Goal: Task Accomplishment & Management: Manage account settings

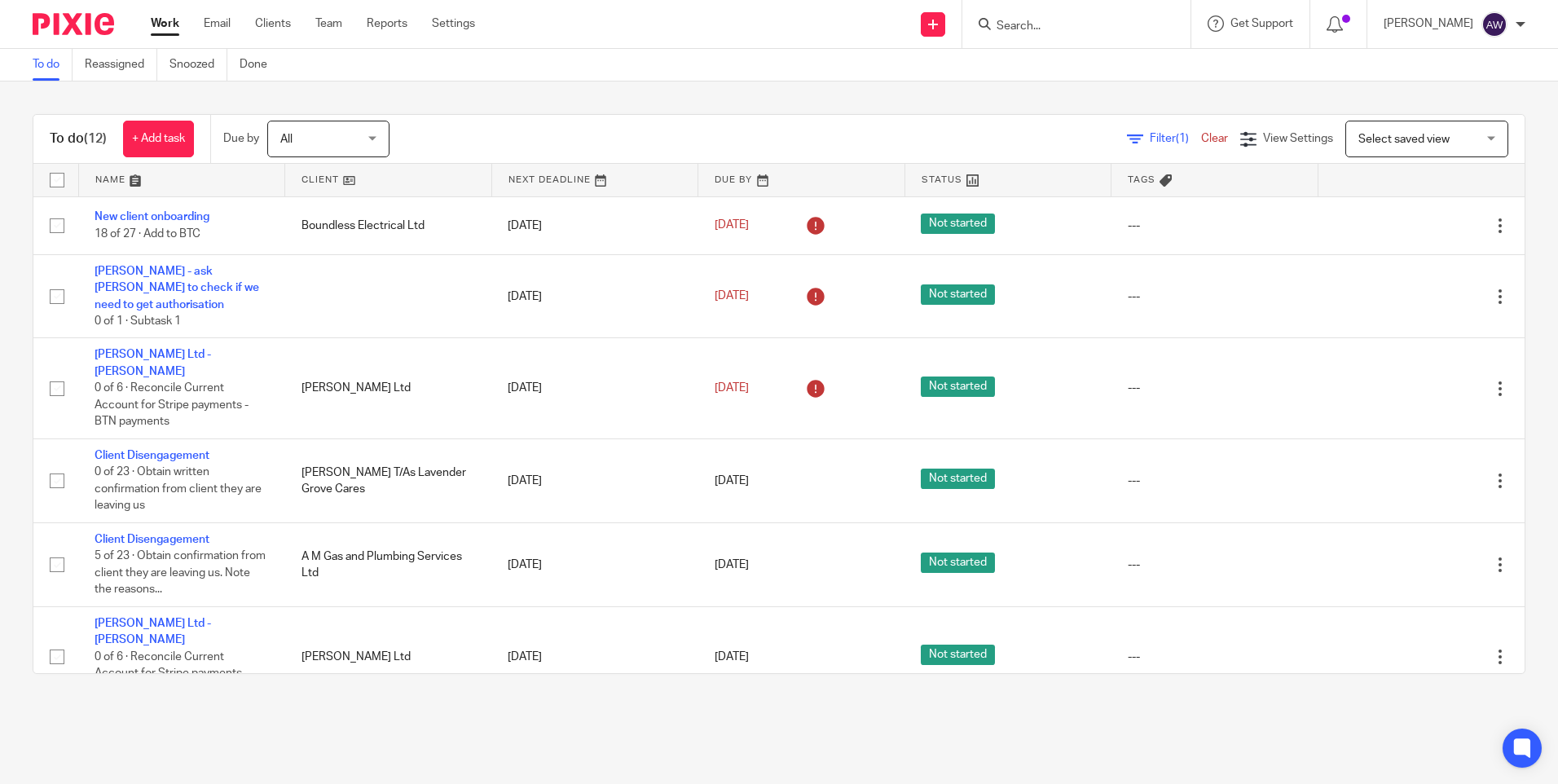
click at [1083, 25] on input "Search" at bounding box center [1068, 27] width 147 height 15
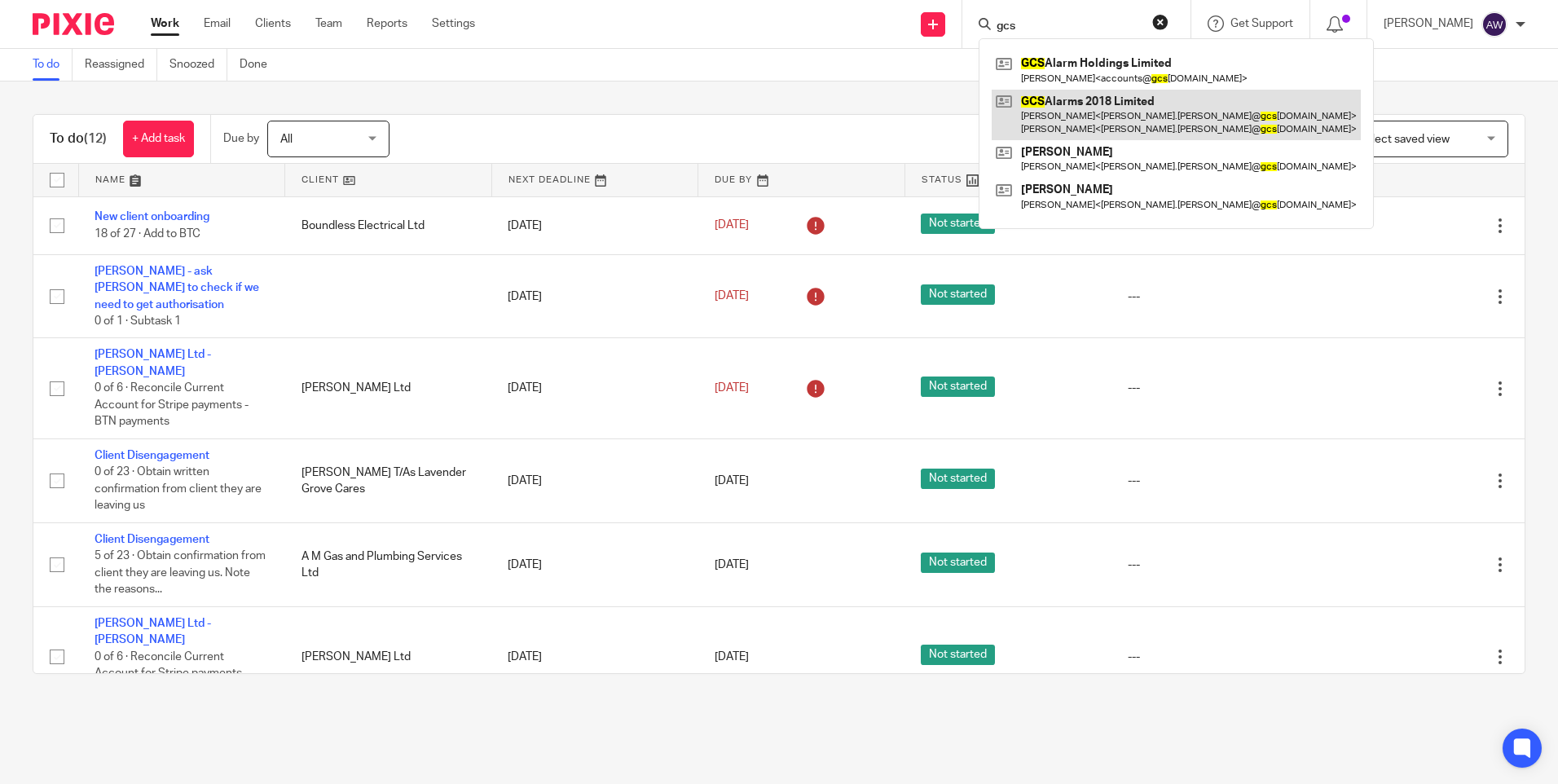
type input "gcs"
click at [1115, 119] on link at bounding box center [1176, 115] width 369 height 51
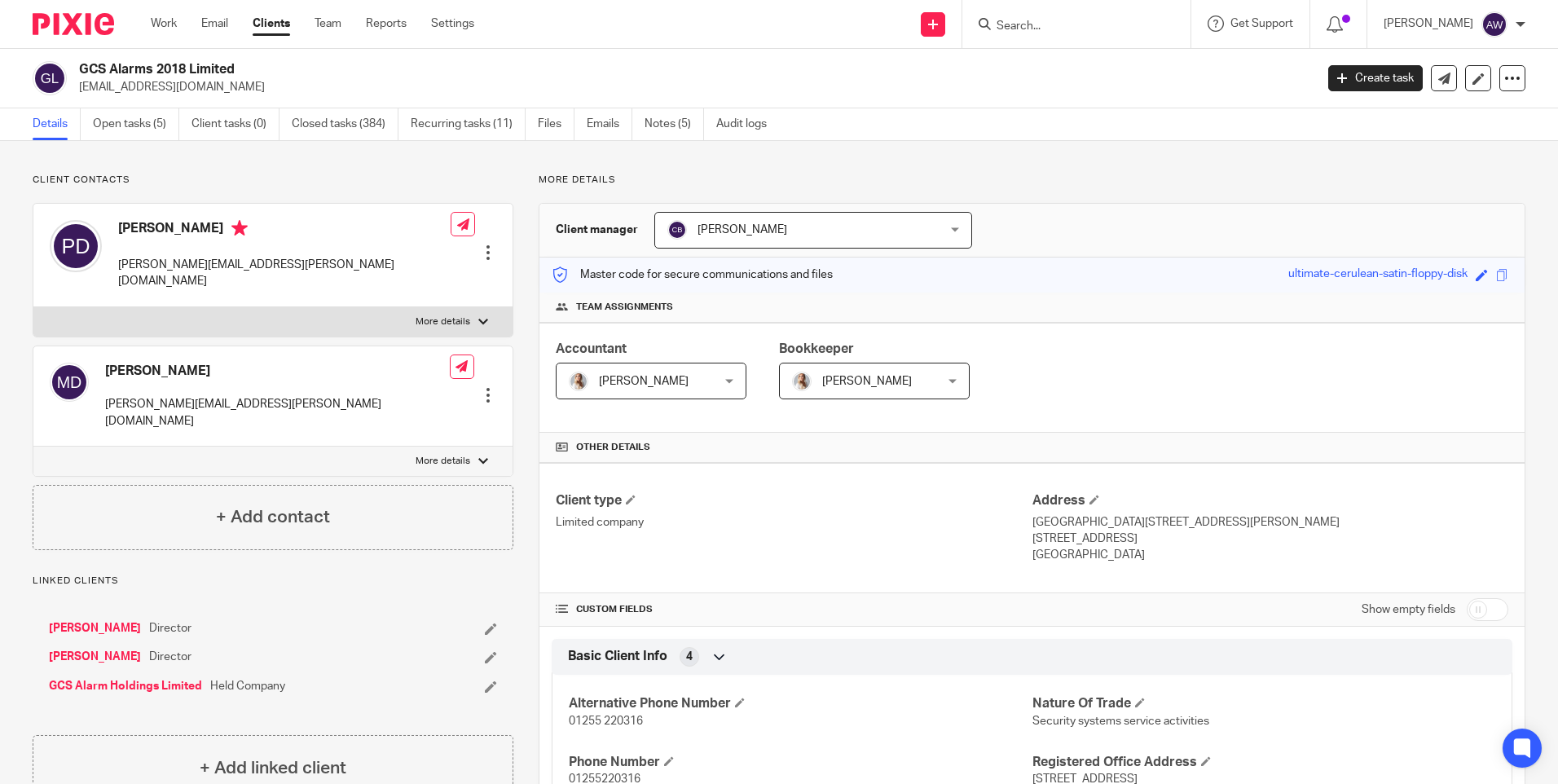
click at [998, 17] on form at bounding box center [1082, 24] width 174 height 21
click at [1013, 20] on input "Search" at bounding box center [1068, 27] width 147 height 15
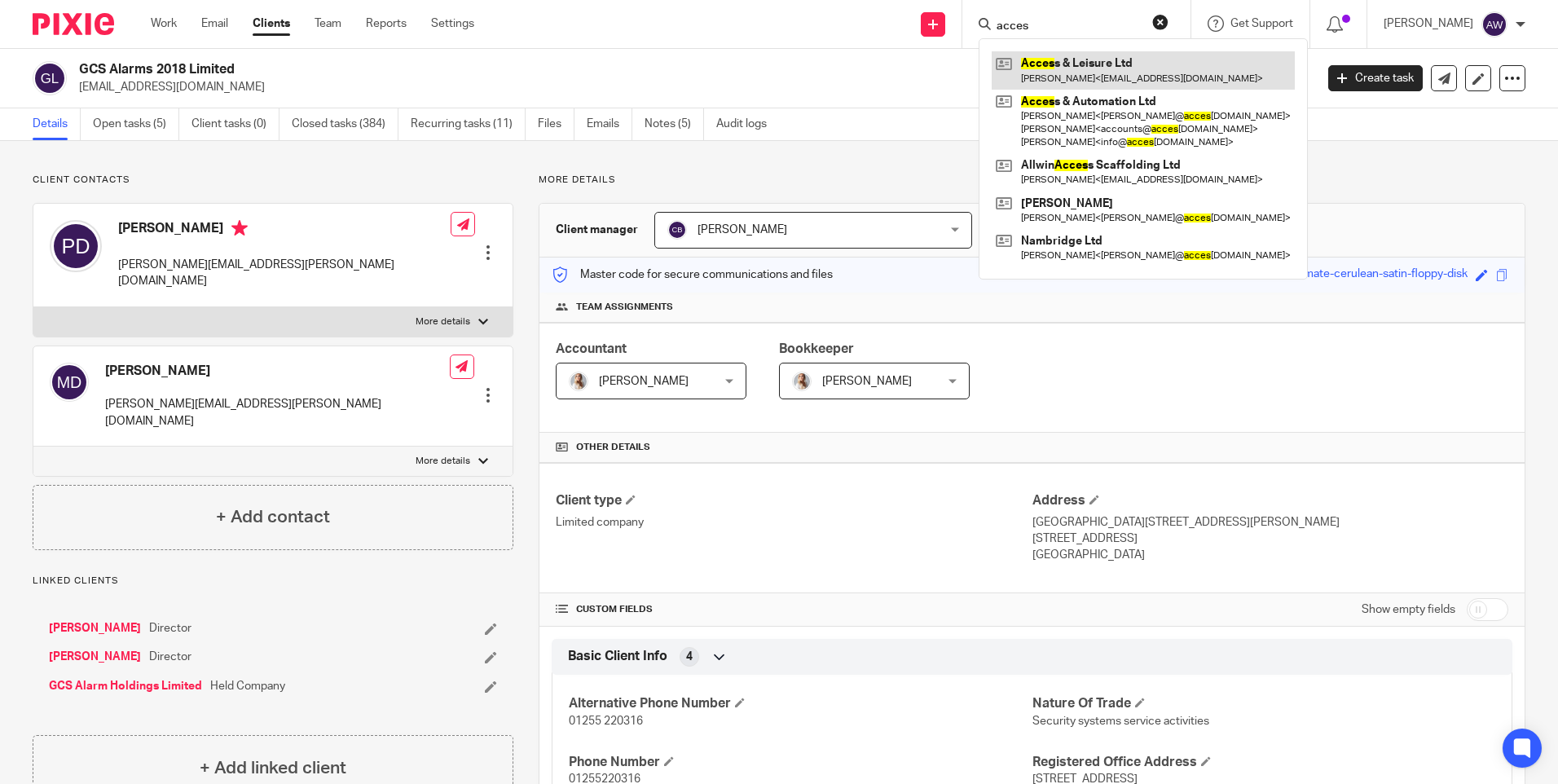
type input "acces"
click at [1052, 66] on link at bounding box center [1144, 71] width 304 height 38
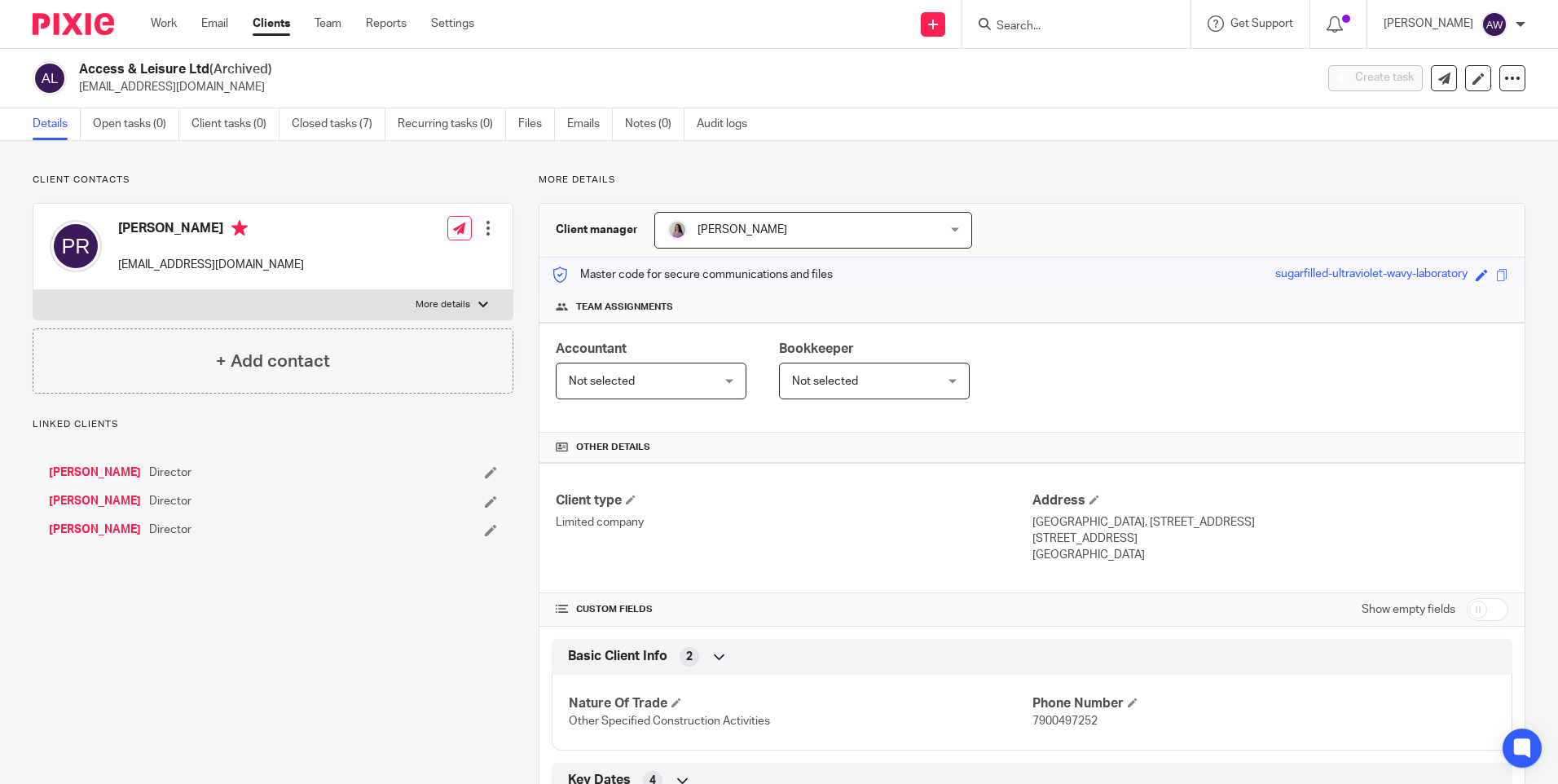
click at [1027, 26] on input "Search" at bounding box center [1068, 27] width 147 height 15
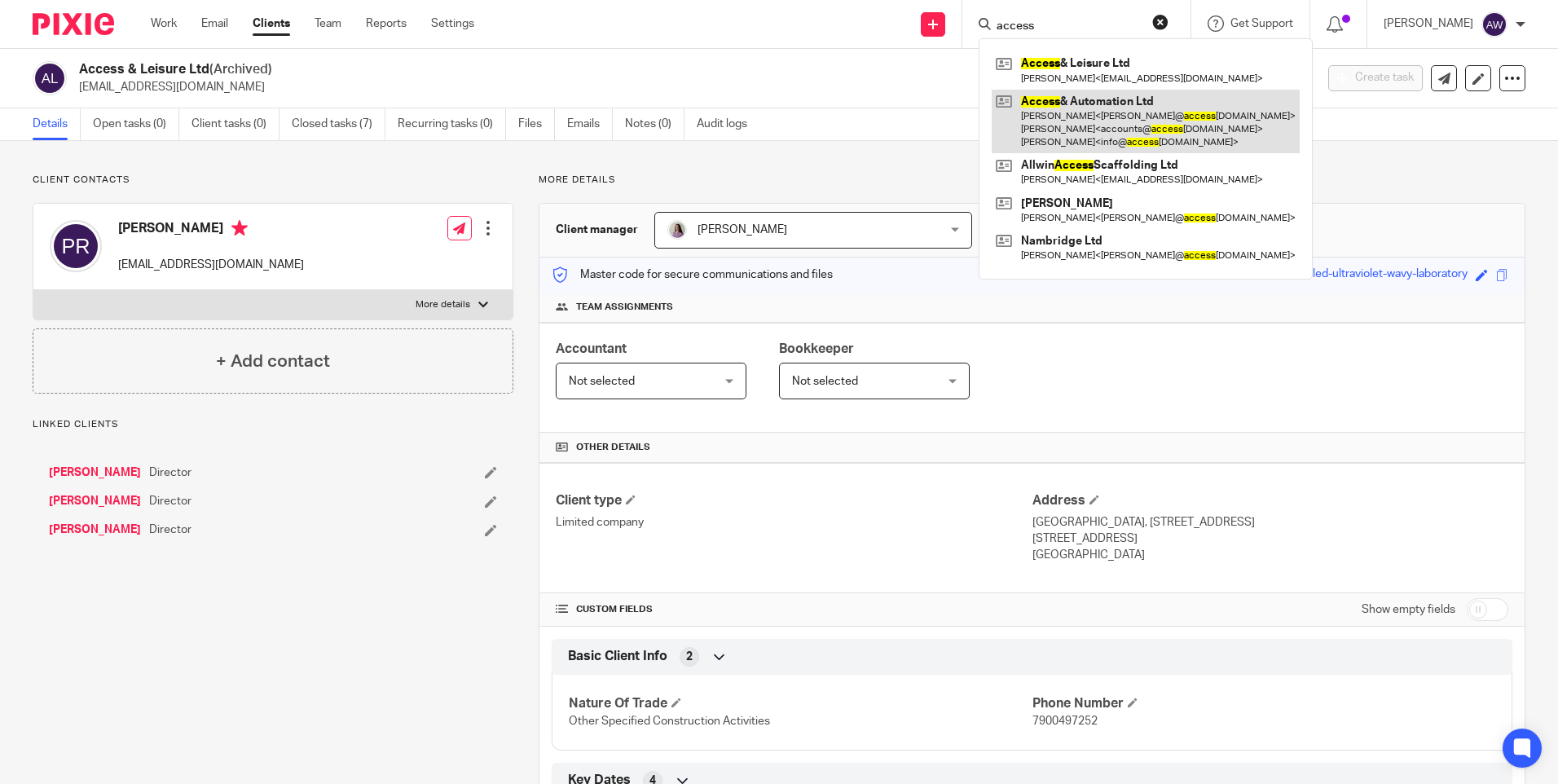
type input "access"
click at [1102, 111] on link at bounding box center [1146, 121] width 308 height 64
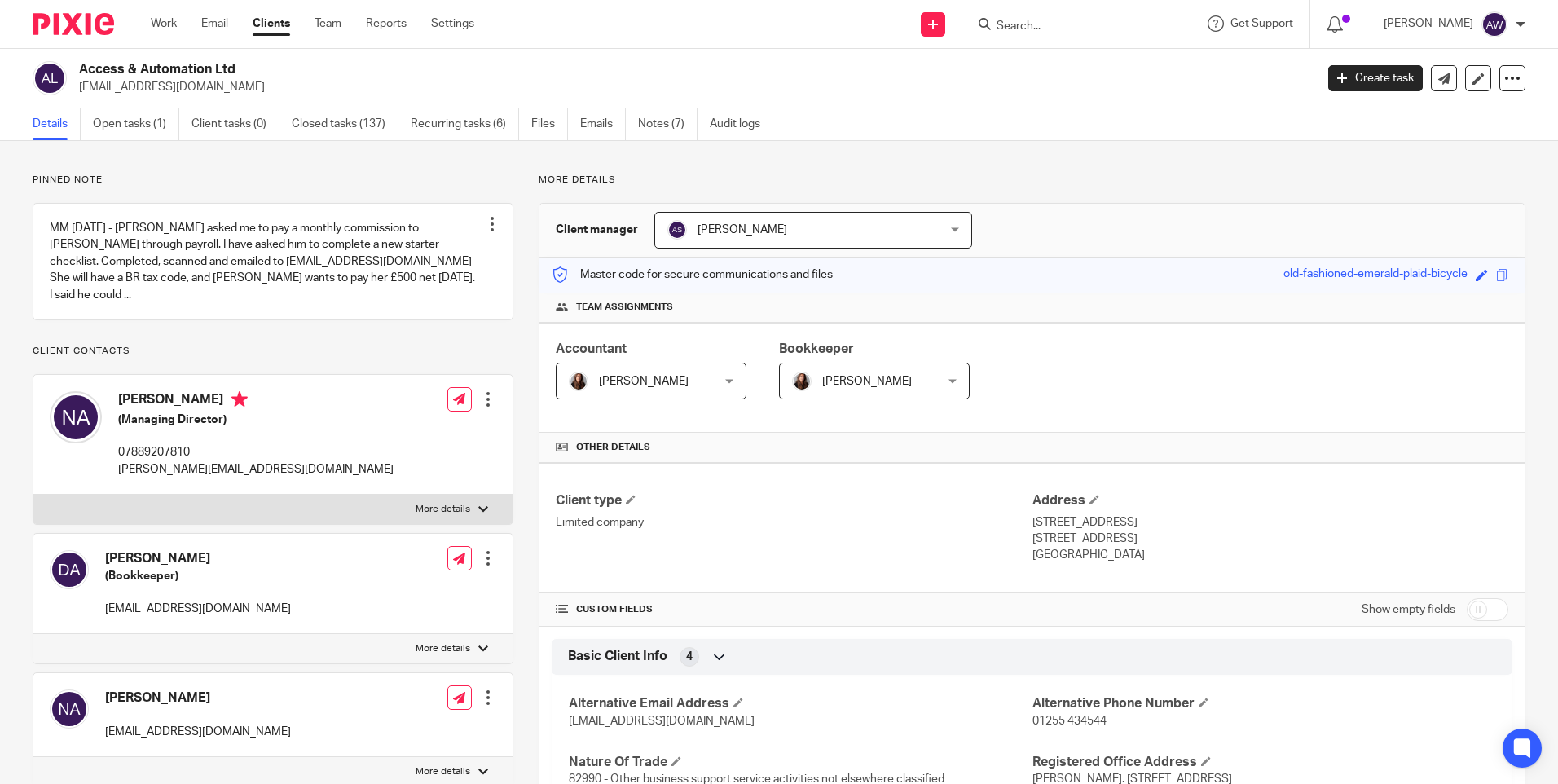
click at [1019, 21] on input "Search" at bounding box center [1068, 27] width 147 height 15
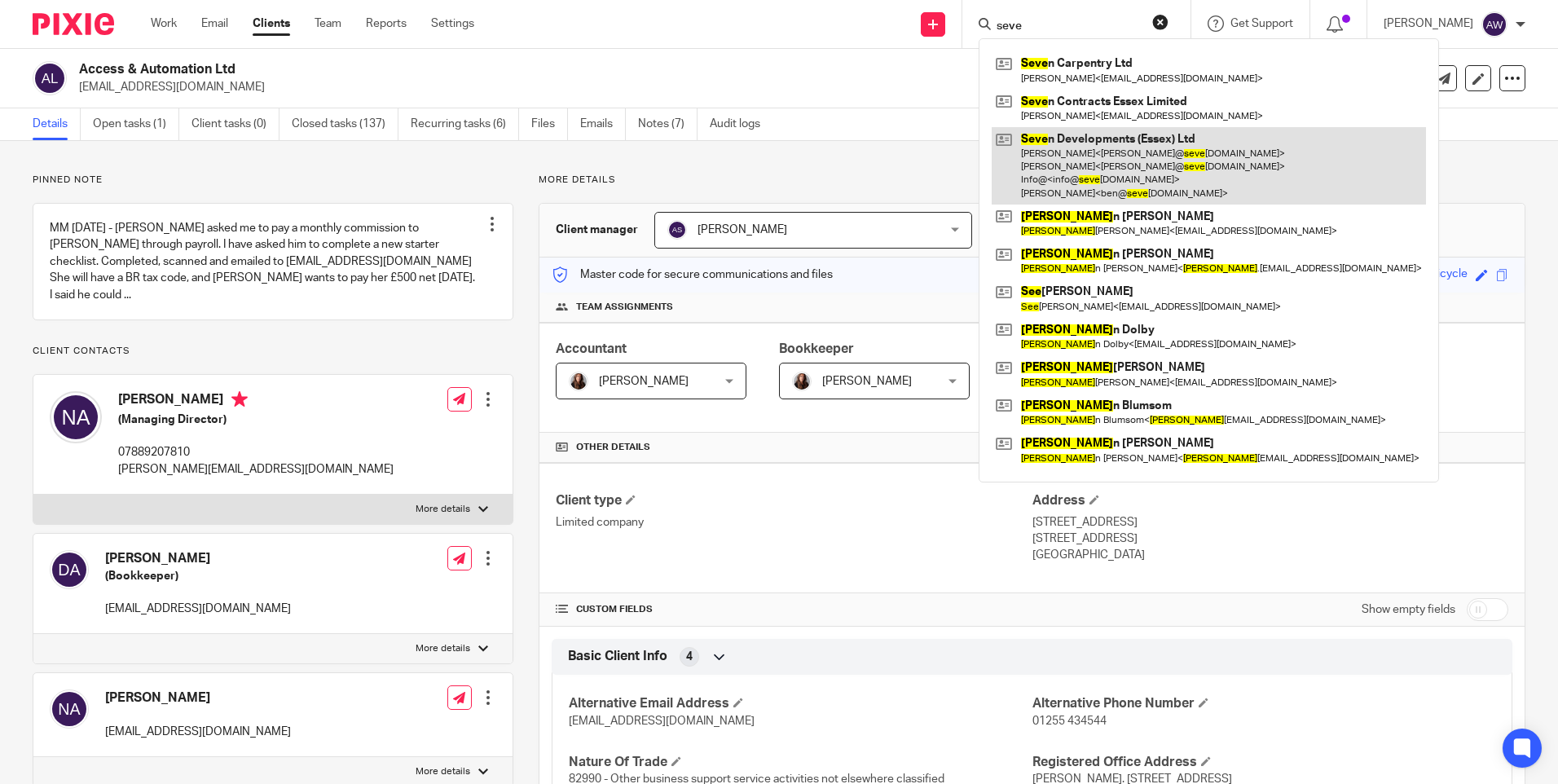
type input "seve"
click at [1155, 161] on link at bounding box center [1208, 166] width 434 height 77
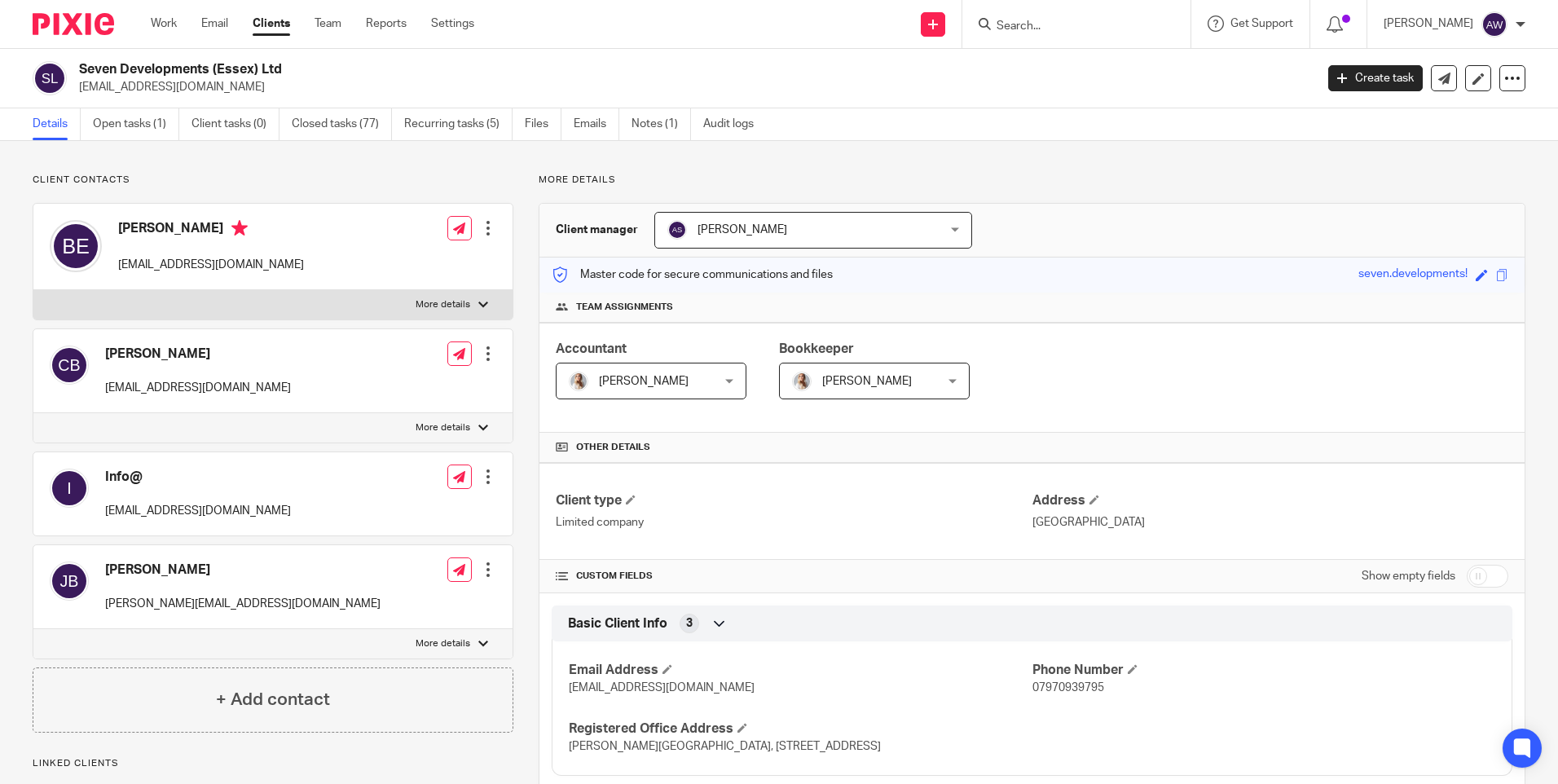
click at [1091, 23] on input "Search" at bounding box center [1068, 27] width 147 height 15
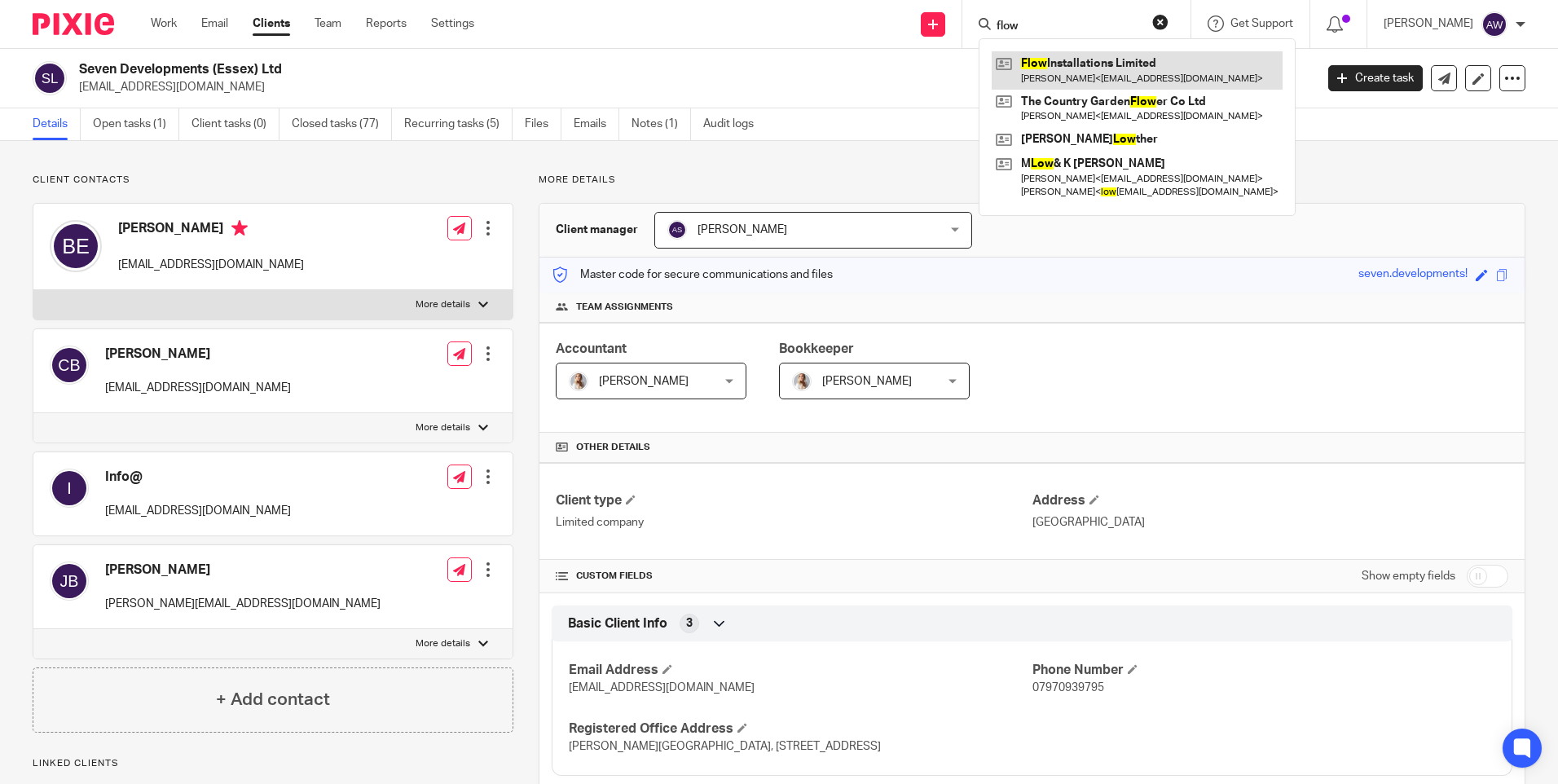
type input "flow"
click at [1090, 73] on link at bounding box center [1137, 71] width 291 height 38
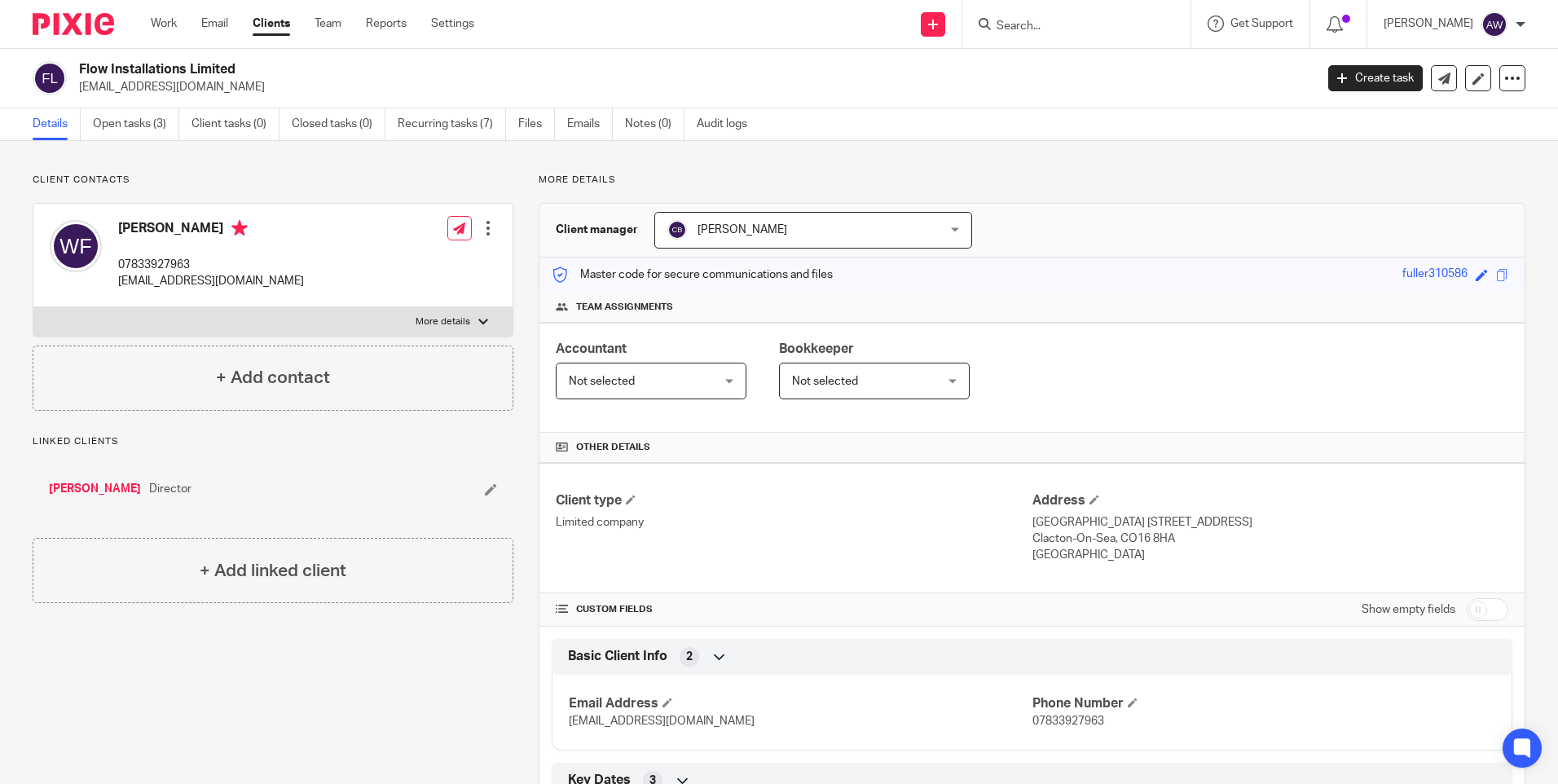
click at [1094, 30] on input "Search" at bounding box center [1068, 27] width 147 height 15
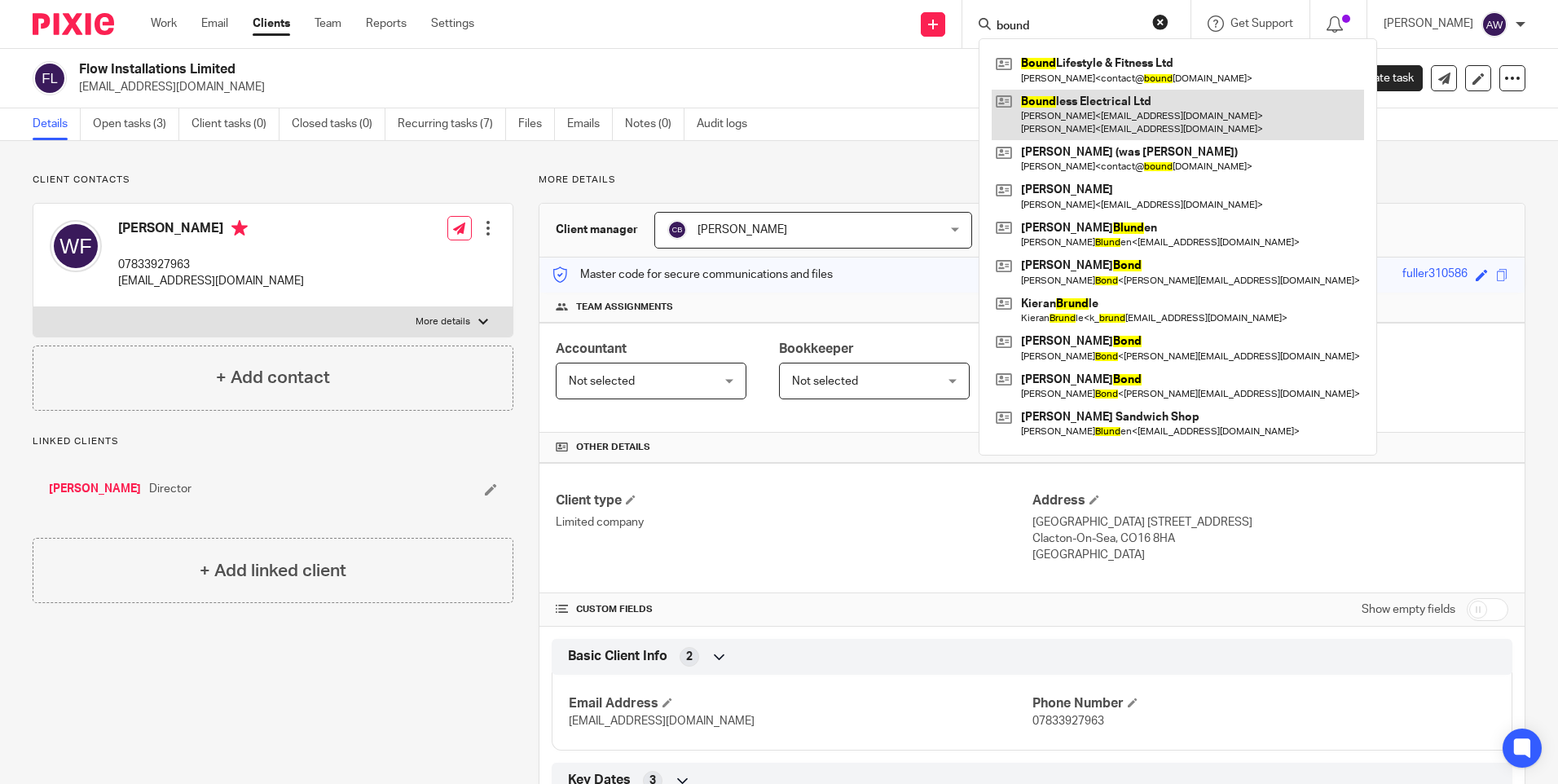
type input "bound"
click at [1131, 101] on link at bounding box center [1178, 115] width 372 height 51
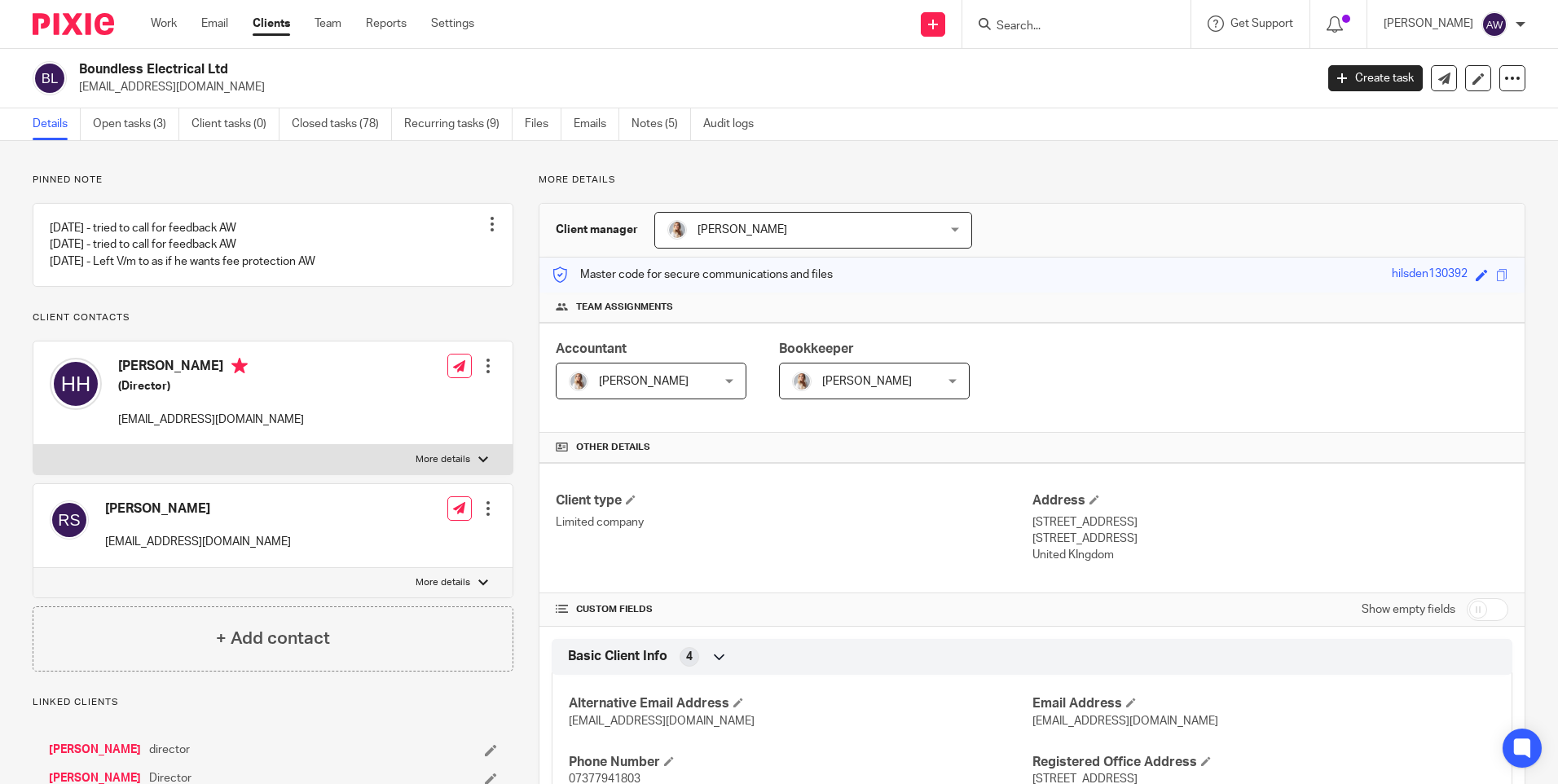
click at [1017, 23] on input "Search" at bounding box center [1068, 27] width 147 height 15
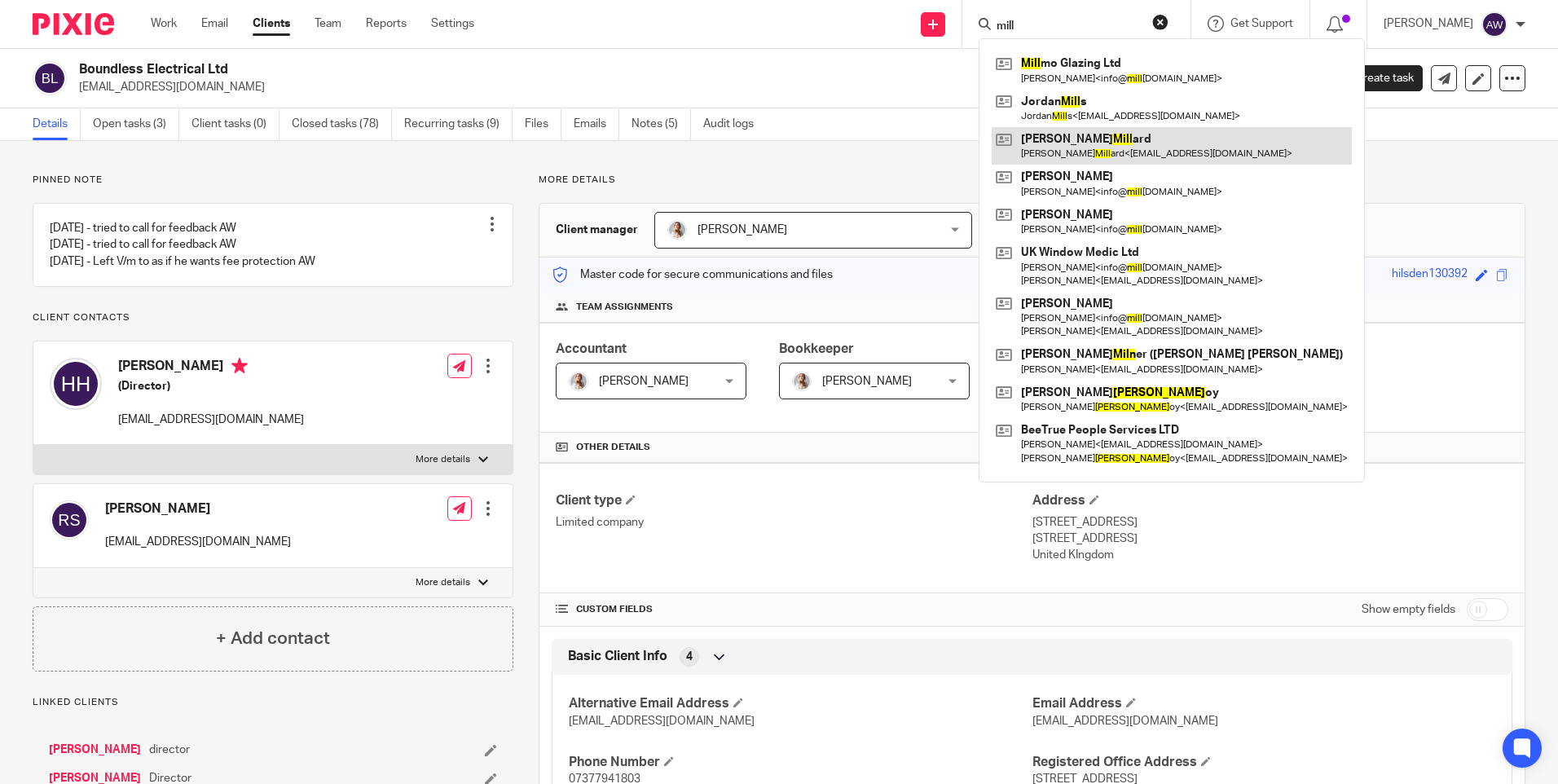
type input "mill"
click at [1130, 155] on link at bounding box center [1172, 146] width 360 height 38
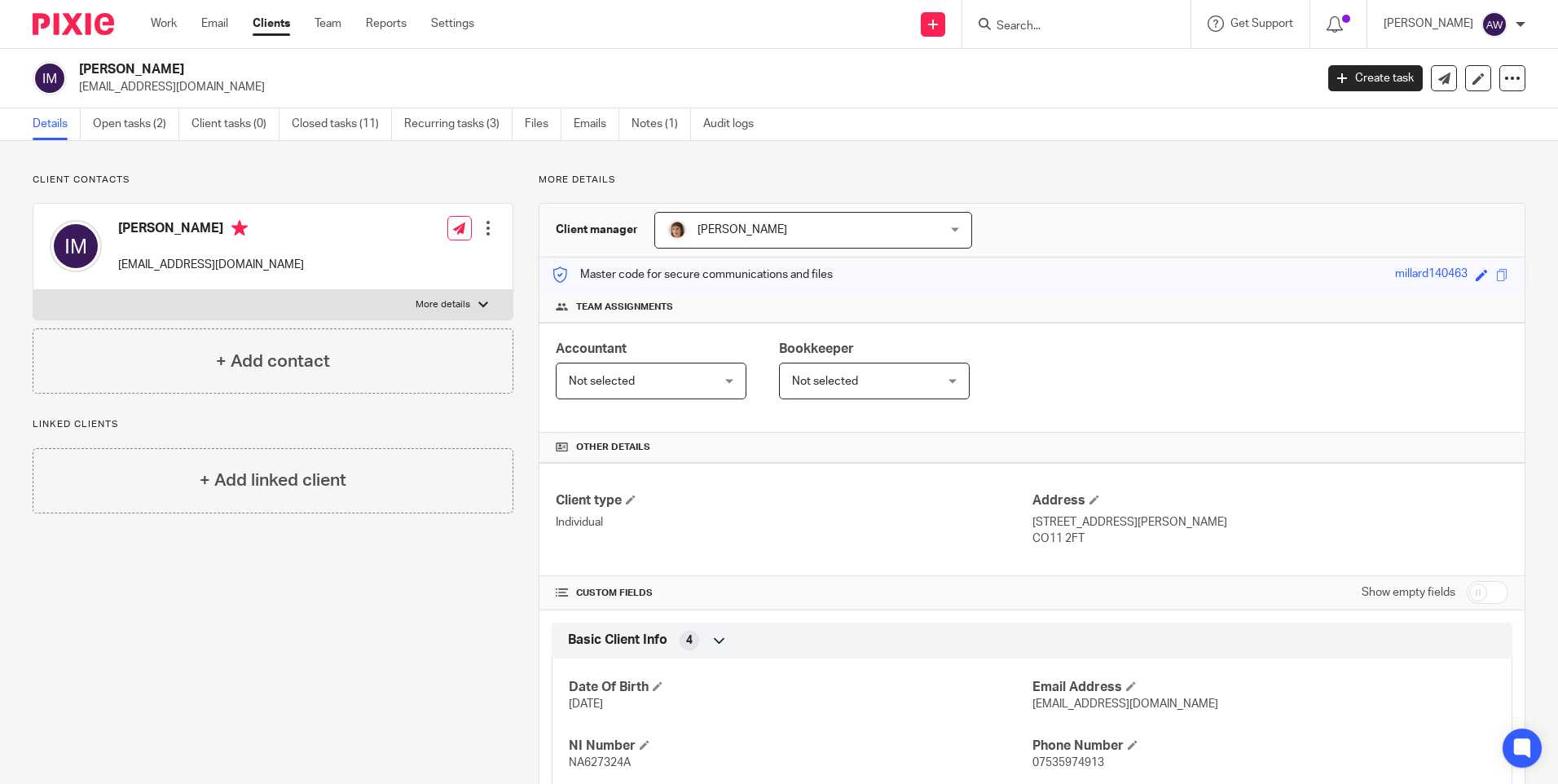
click at [1092, 20] on input "Search" at bounding box center [1068, 27] width 147 height 15
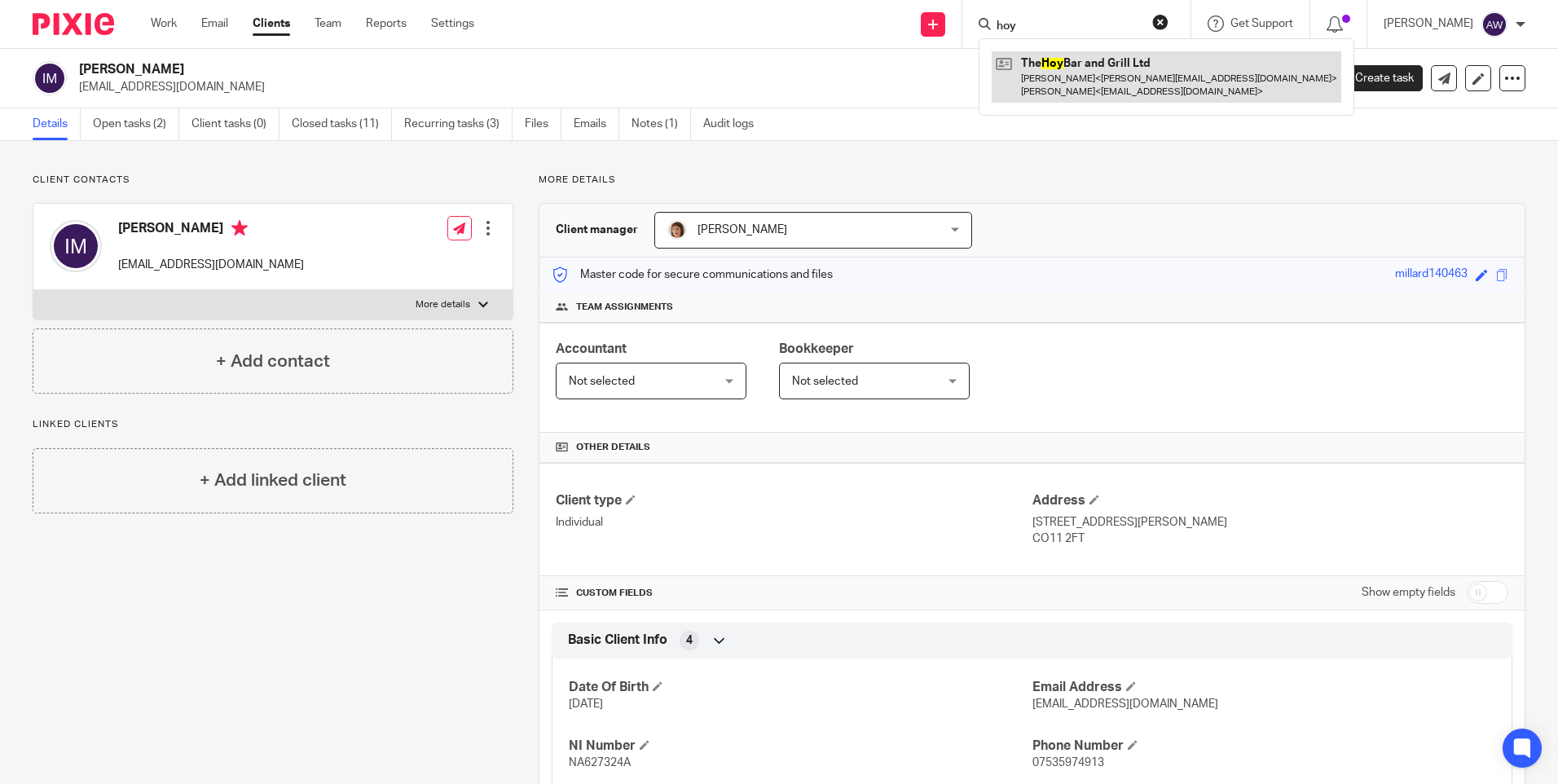
type input "hoy"
click at [1095, 80] on link at bounding box center [1167, 77] width 350 height 51
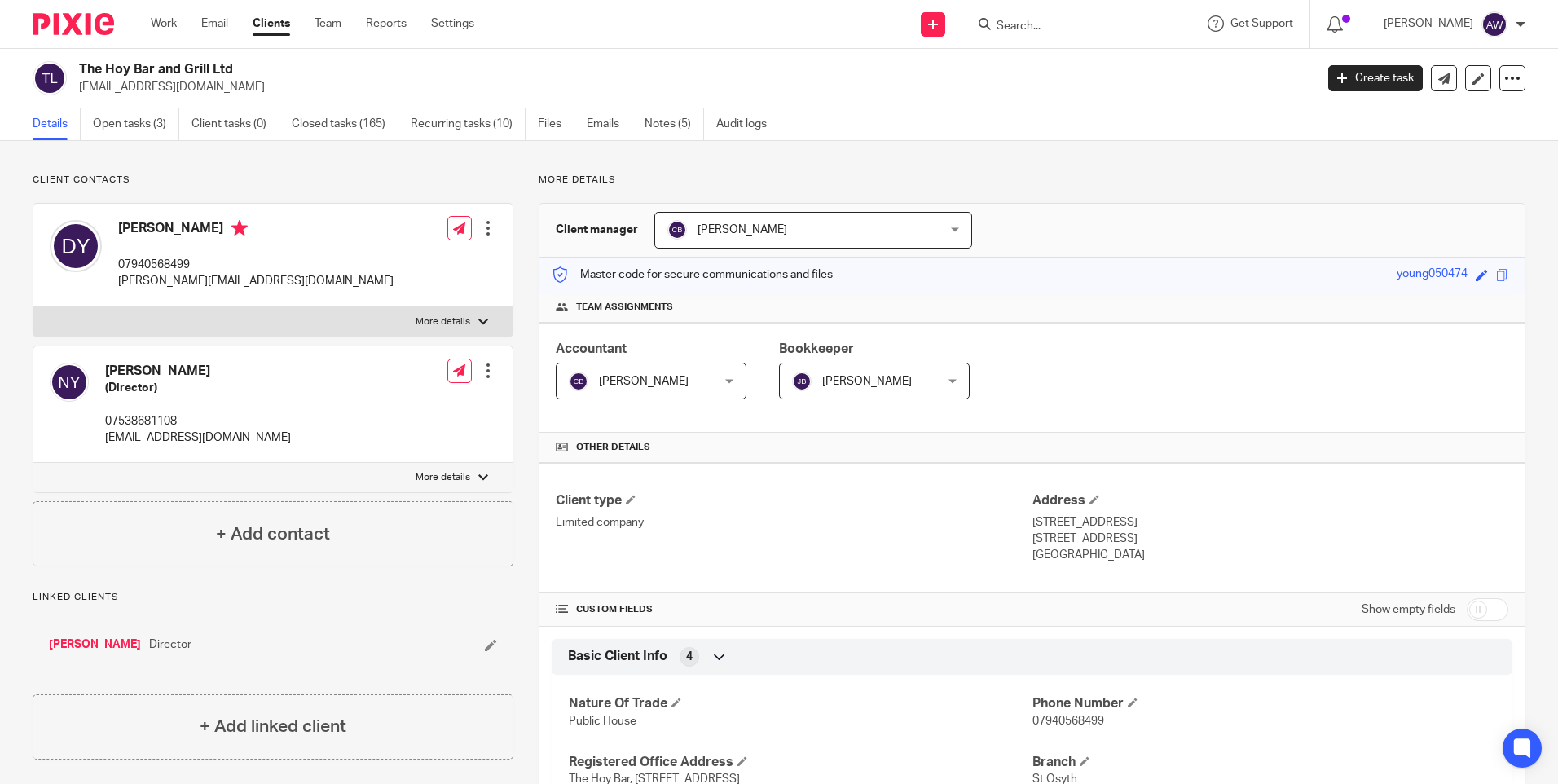
click at [1056, 30] on input "Search" at bounding box center [1068, 27] width 147 height 15
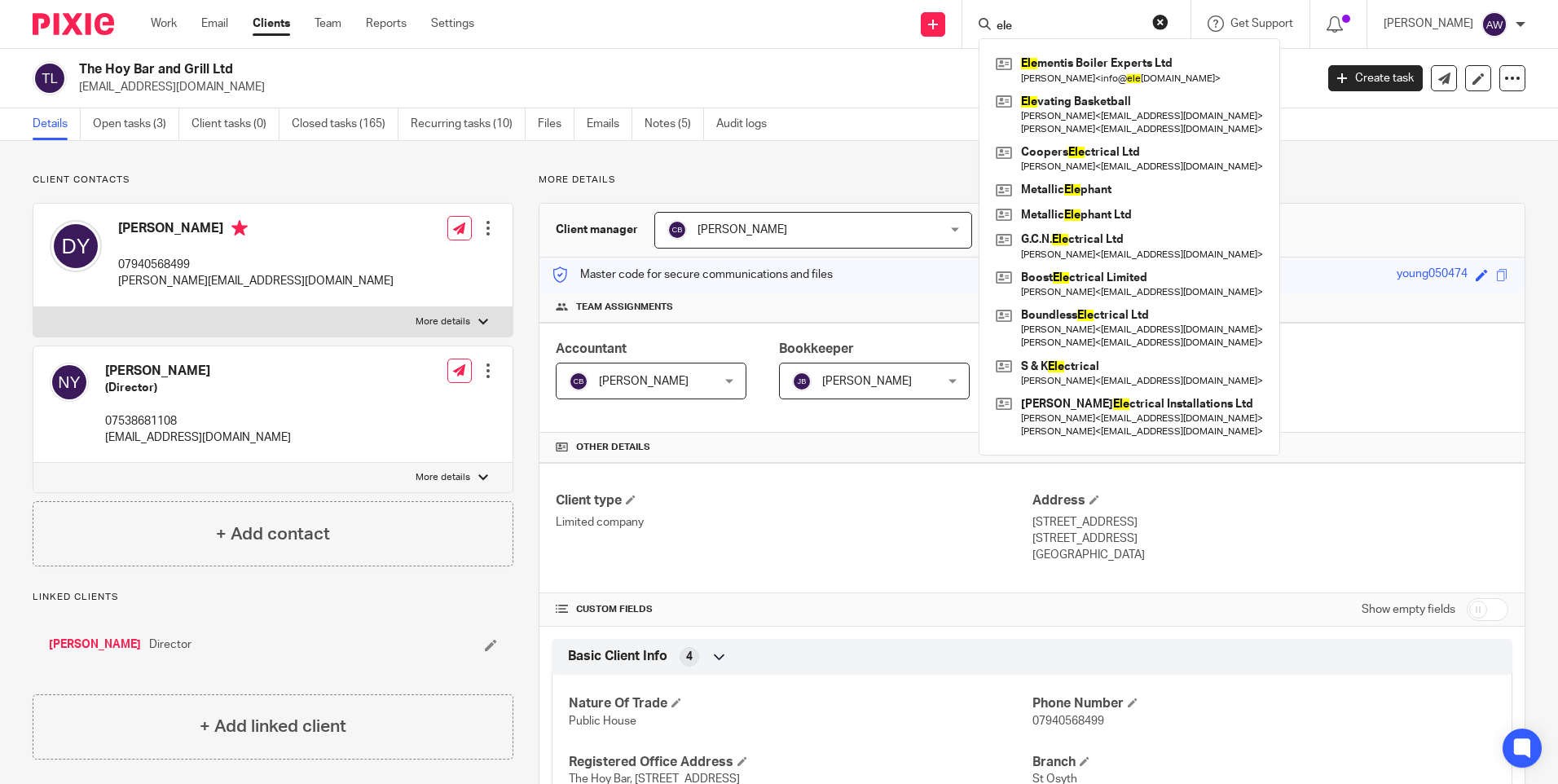
type input "ele"
click at [1089, 47] on div "Ele mentis Boiler Experts Ltd Grant Chaney < info@ ele mentisboilerexperts.com …" at bounding box center [1130, 247] width 302 height 417
drag, startPoint x: 1089, startPoint y: 47, endPoint x: 1089, endPoint y: 58, distance: 11.0
click at [1089, 49] on div "Ele mentis Boiler Experts Ltd Grant Chaney < info@ ele mentisboilerexperts.com …" at bounding box center [1130, 247] width 302 height 417
click at [1087, 62] on link at bounding box center [1130, 71] width 276 height 38
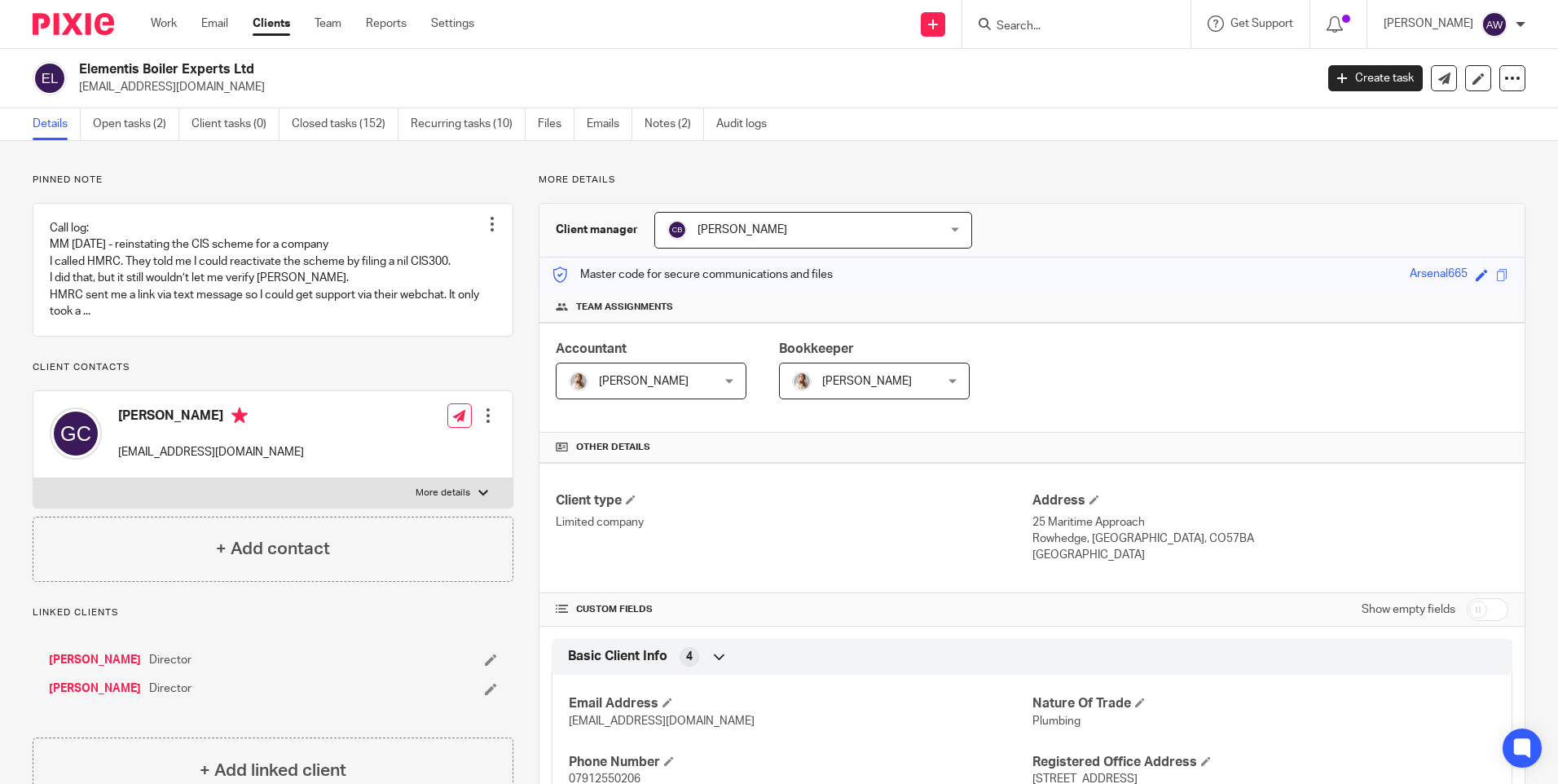
click at [1032, 25] on input "Search" at bounding box center [1068, 27] width 147 height 15
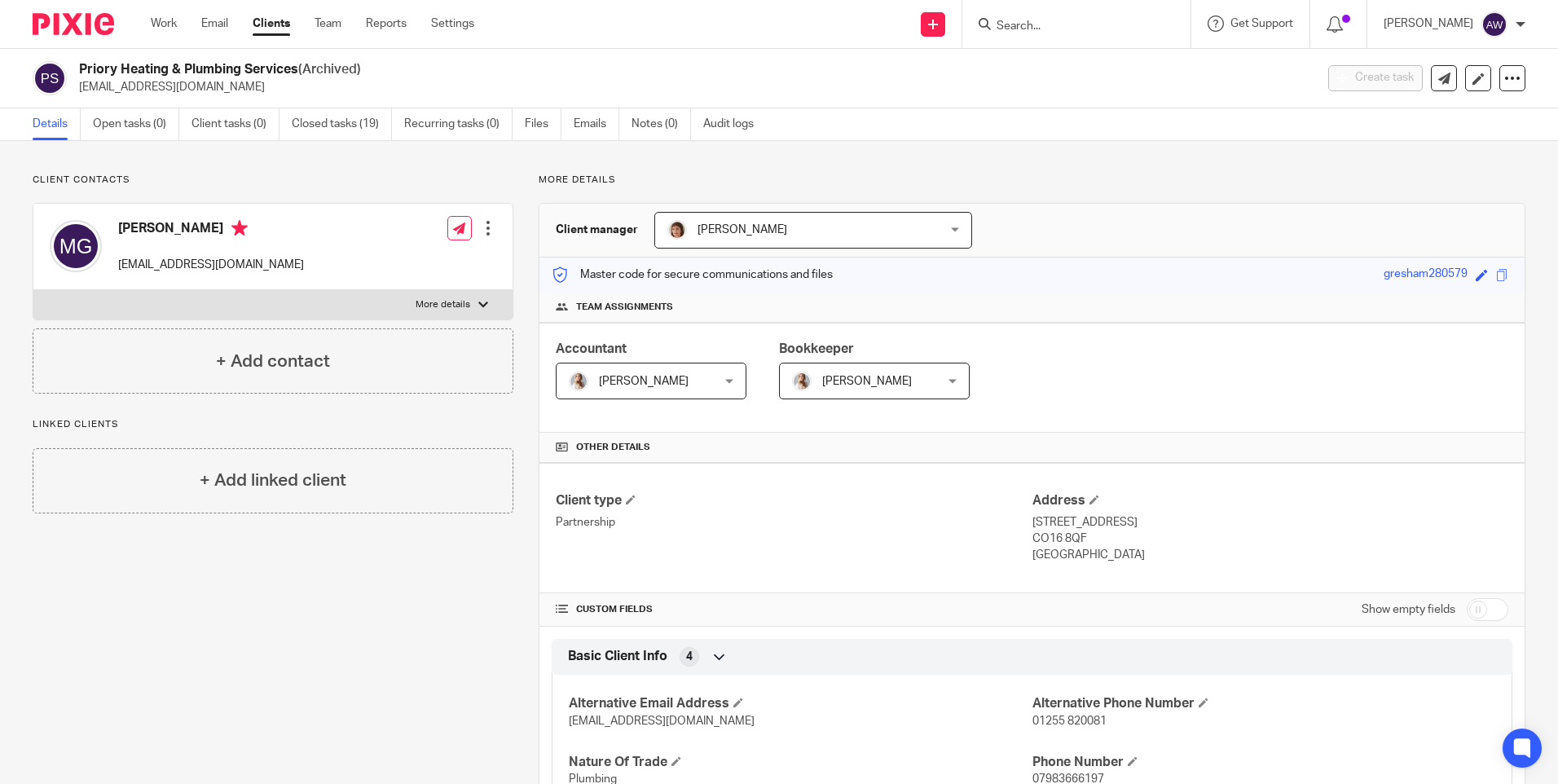
click at [1006, 20] on input "Search" at bounding box center [1068, 27] width 147 height 15
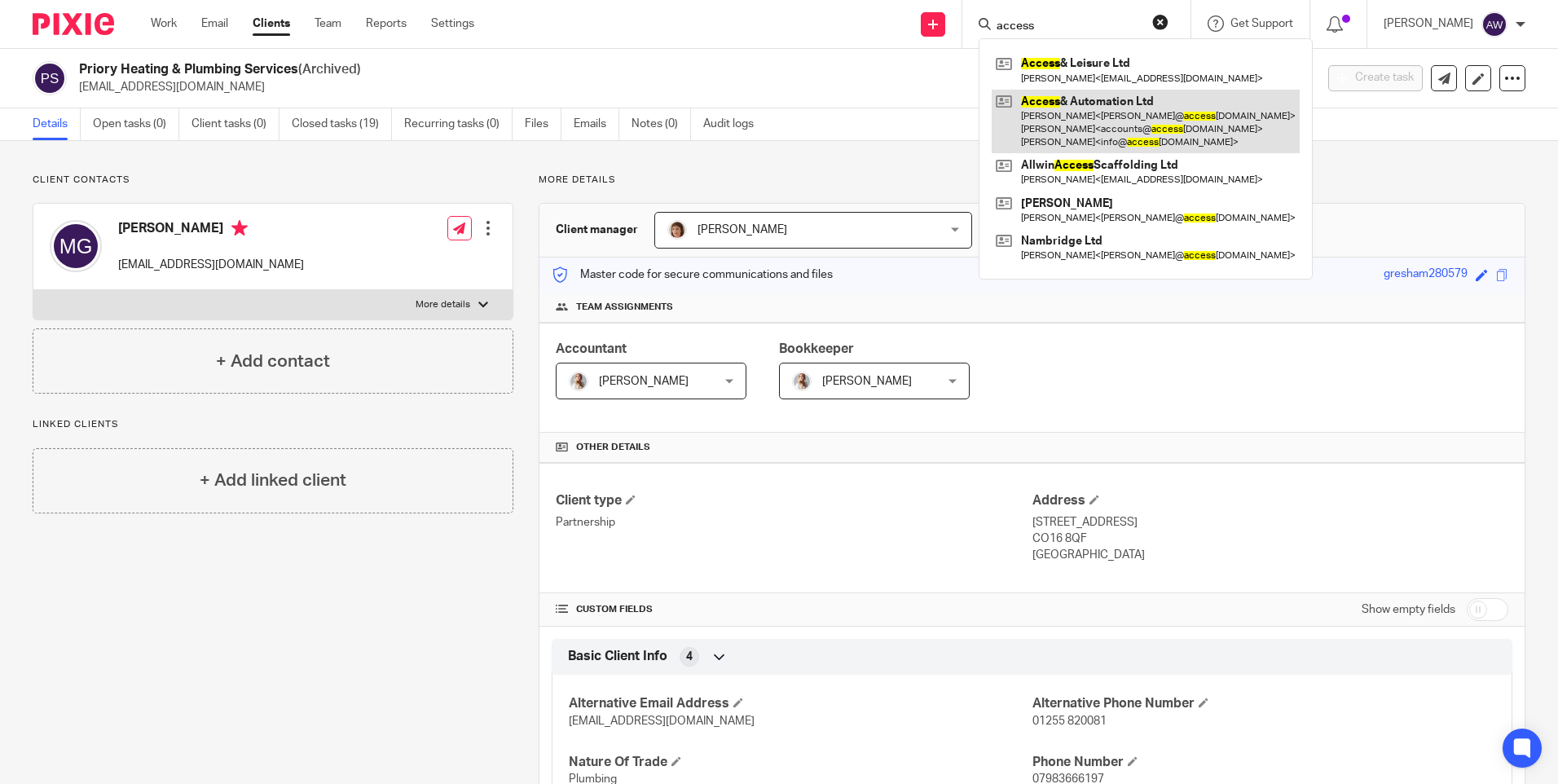
type input "access"
click at [1099, 134] on link at bounding box center [1146, 121] width 308 height 64
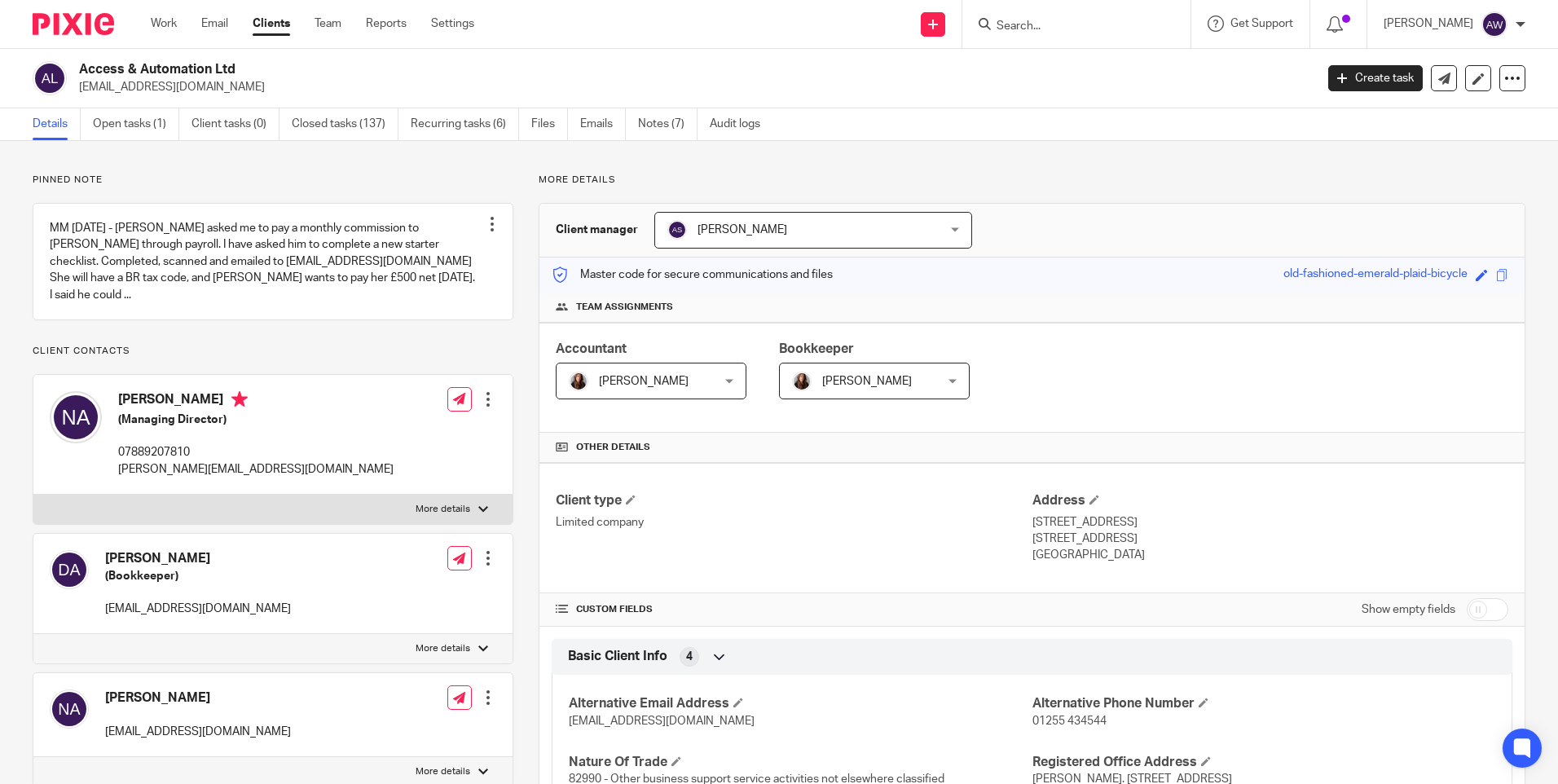
drag, startPoint x: 71, startPoint y: 87, endPoint x: 209, endPoint y: 84, distance: 138.0
click at [209, 84] on div "Access & Automation Ltd [EMAIL_ADDRESS][DOMAIN_NAME]" at bounding box center [669, 79] width 1272 height 34
click at [212, 84] on p "[EMAIL_ADDRESS][DOMAIN_NAME]" at bounding box center [691, 87] width 1225 height 16
click at [206, 83] on p "[EMAIL_ADDRESS][DOMAIN_NAME]" at bounding box center [691, 87] width 1225 height 16
drag, startPoint x: 206, startPoint y: 83, endPoint x: 85, endPoint y: 89, distance: 121.1
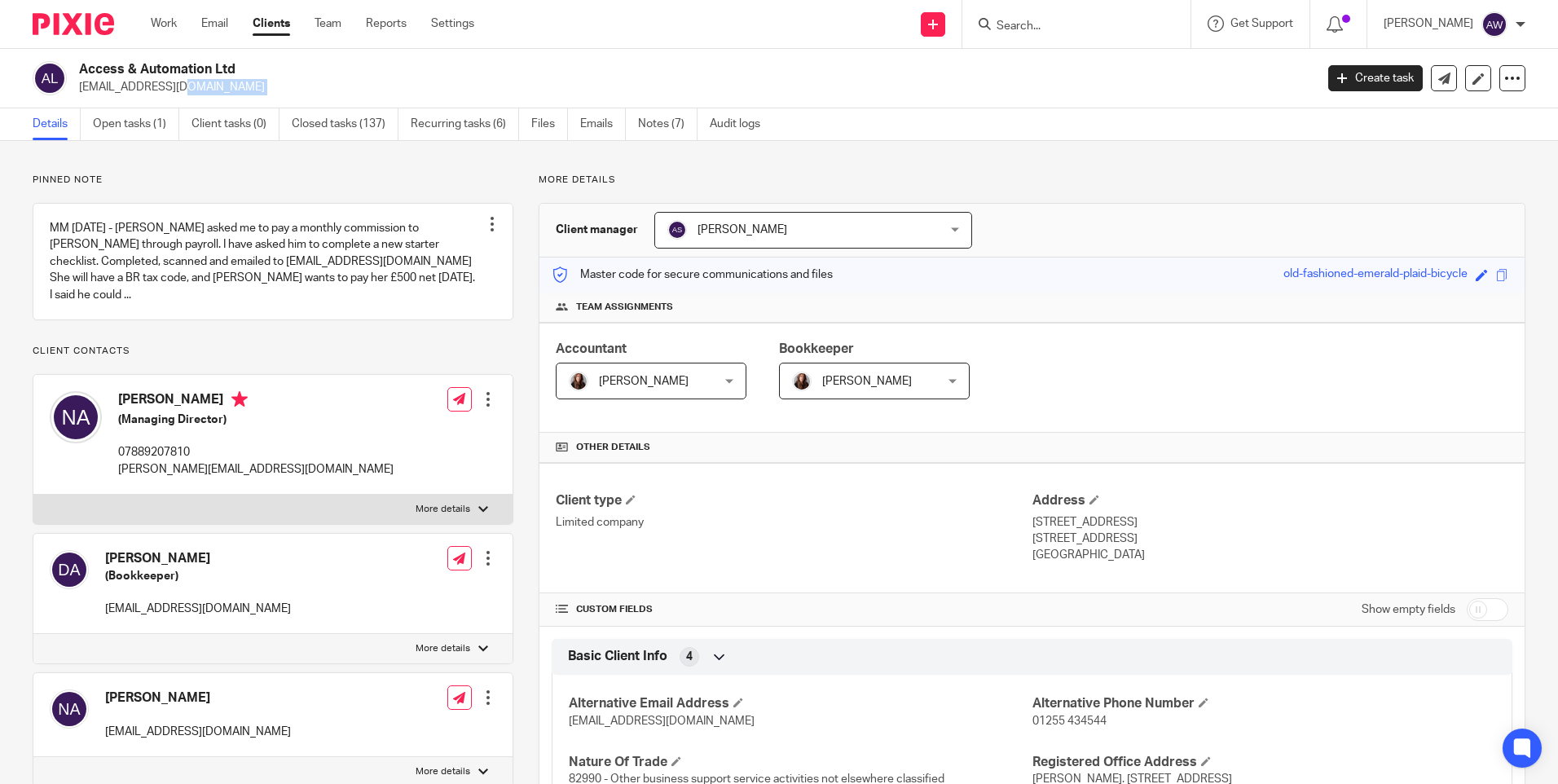
click at [85, 89] on p "[EMAIL_ADDRESS][DOMAIN_NAME]" at bounding box center [691, 87] width 1225 height 16
drag, startPoint x: 103, startPoint y: 625, endPoint x: 253, endPoint y: 621, distance: 150.1
click at [253, 621] on div "[PERSON_NAME] (Bookkeeper) [EMAIL_ADDRESS][DOMAIN_NAME]" at bounding box center [171, 583] width 241 height 83
drag, startPoint x: 253, startPoint y: 621, endPoint x: 235, endPoint y: 627, distance: 19.0
copy p "accounts@accessauto.co.uk"
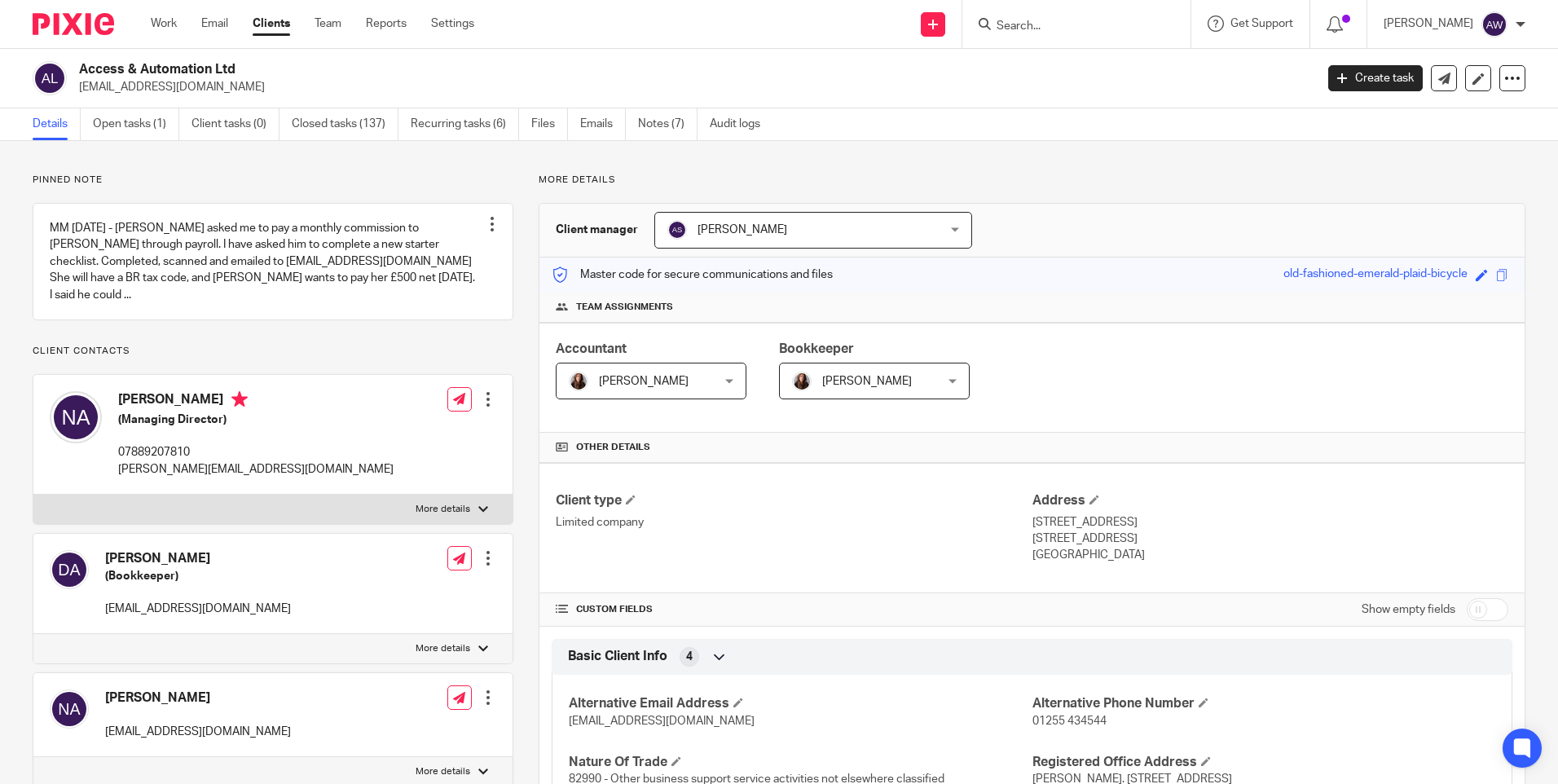
click at [1017, 23] on input "Search" at bounding box center [1068, 27] width 147 height 15
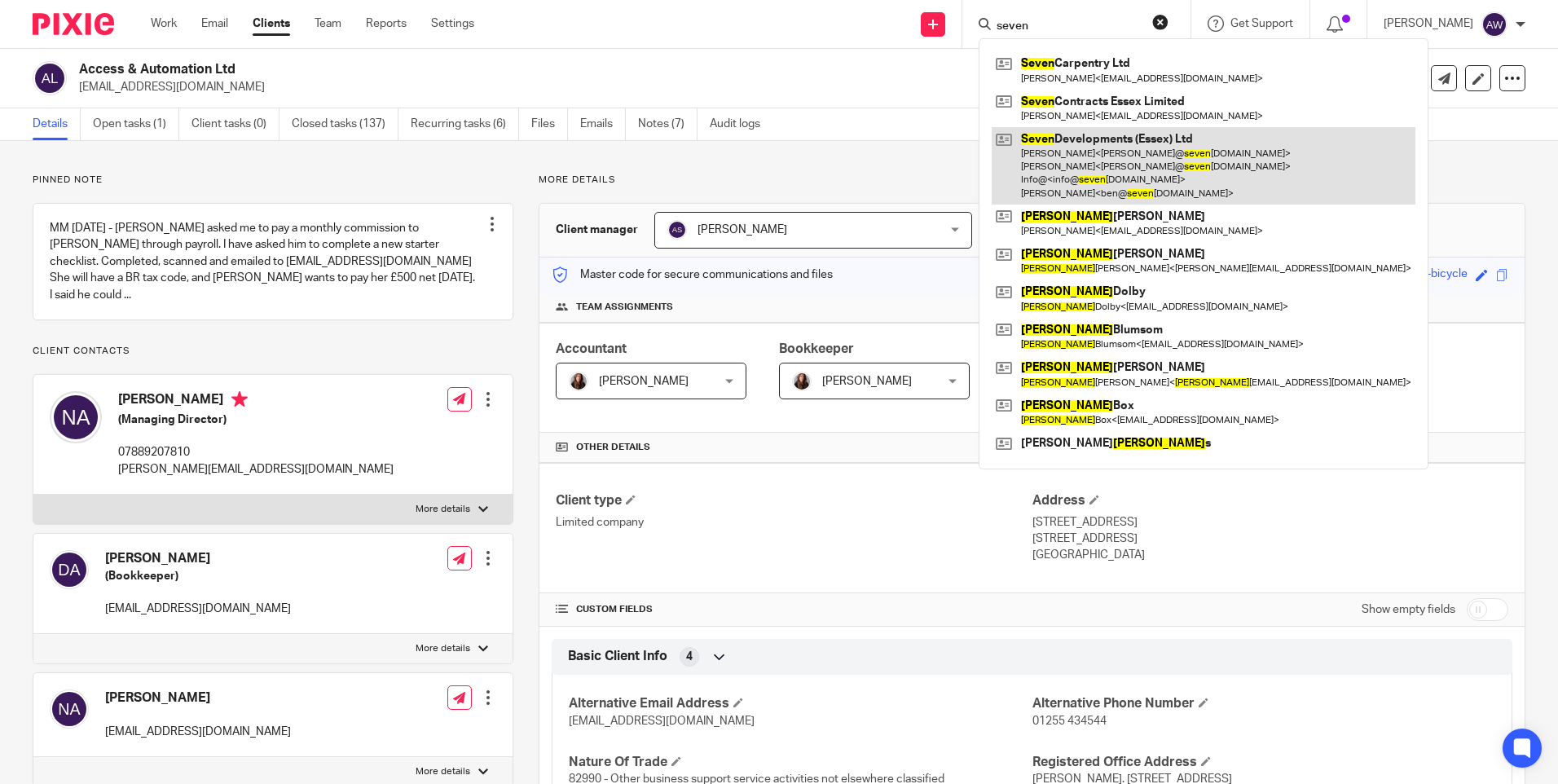
type input "seven"
click at [1094, 157] on link at bounding box center [1204, 166] width 424 height 77
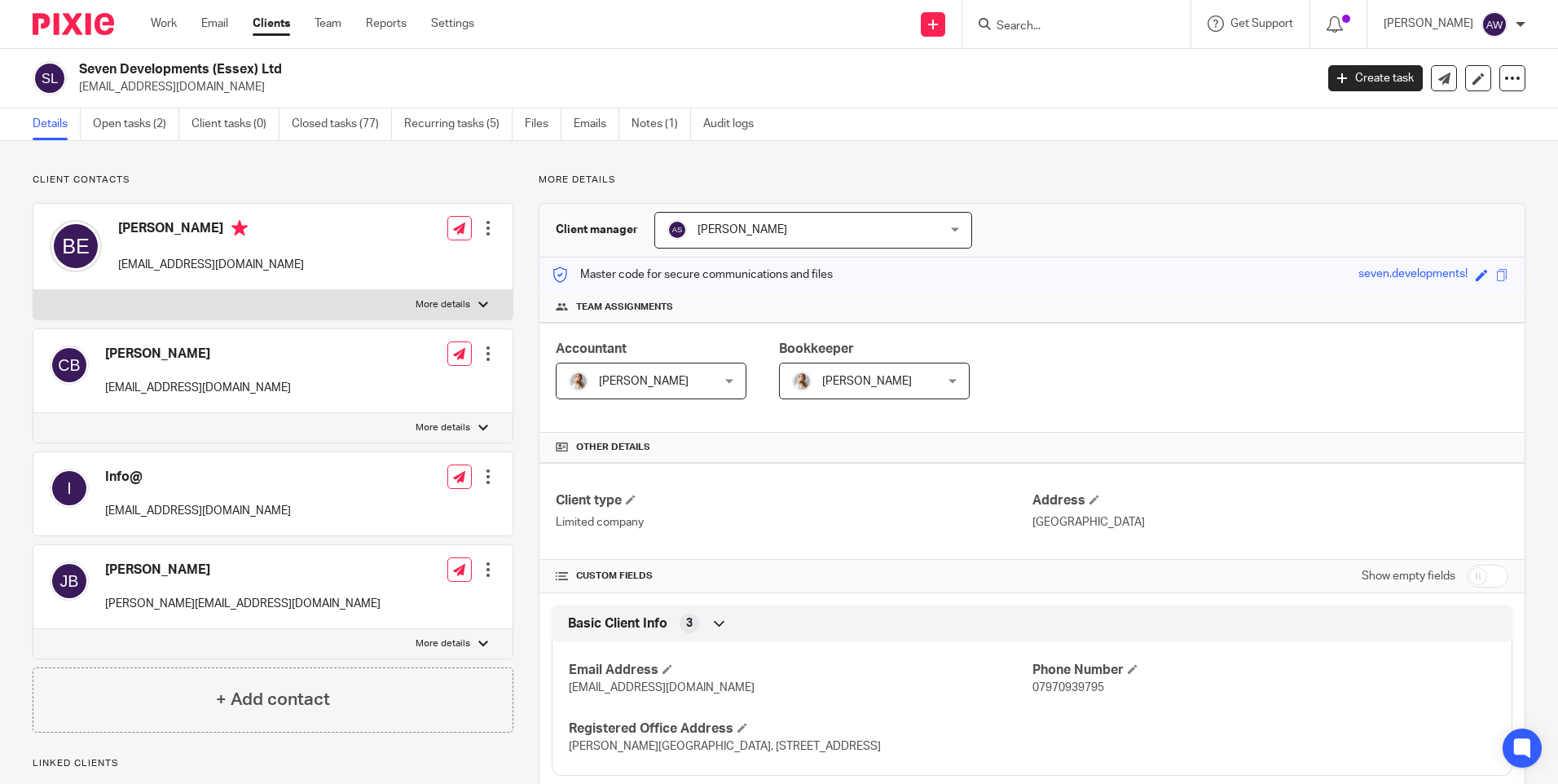
drag, startPoint x: 77, startPoint y: 82, endPoint x: 242, endPoint y: 87, distance: 165.1
click at [242, 87] on div "Seven Developments (Essex) Ltd [EMAIL_ADDRESS][DOMAIN_NAME]" at bounding box center [669, 79] width 1272 height 34
drag, startPoint x: 242, startPoint y: 87, endPoint x: 228, endPoint y: 84, distance: 14.3
copy p "[EMAIL_ADDRESS][DOMAIN_NAME]"
click at [1024, 34] on form at bounding box center [1082, 24] width 174 height 21
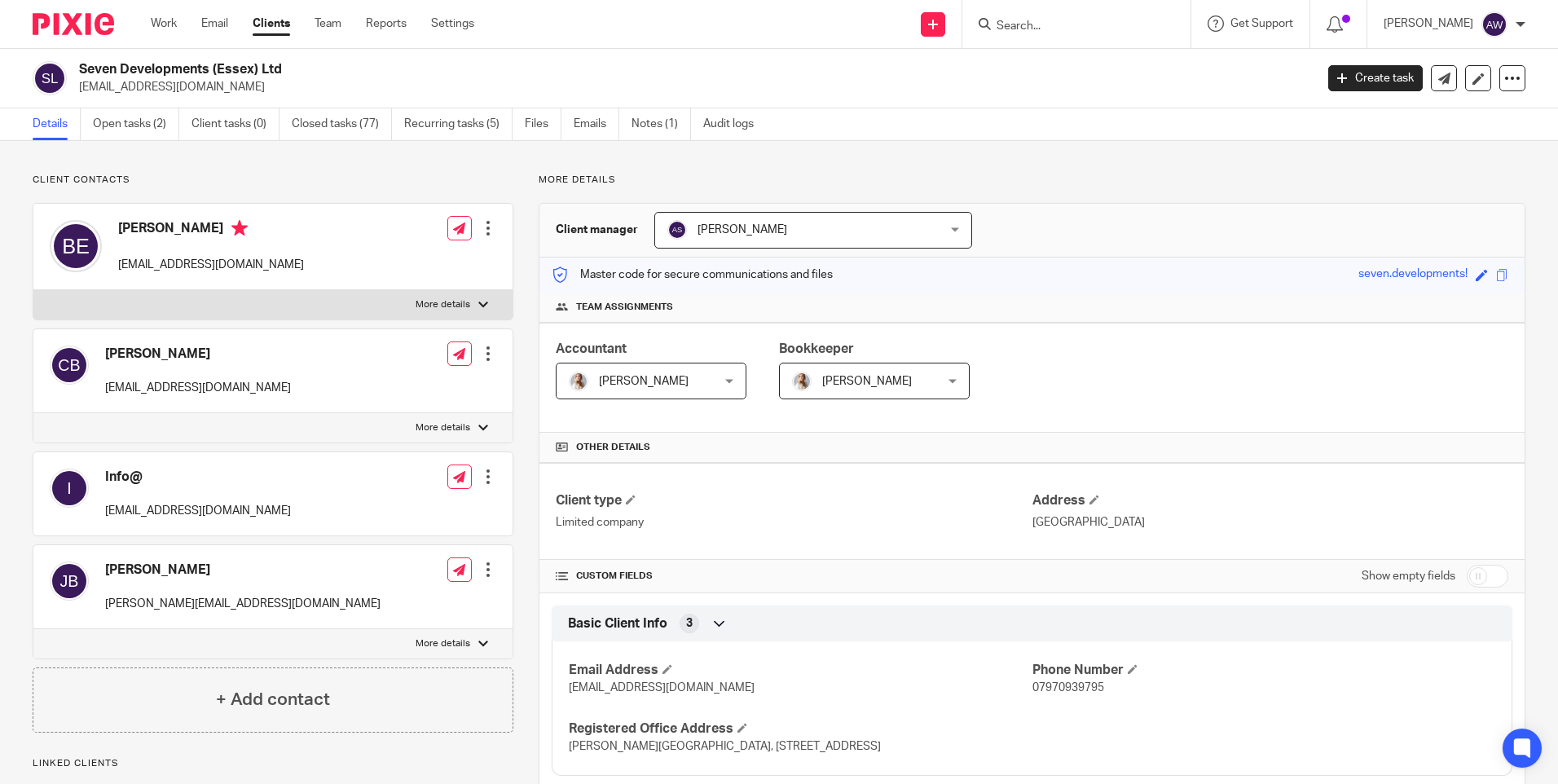
click at [1024, 33] on input "Search" at bounding box center [1068, 27] width 147 height 15
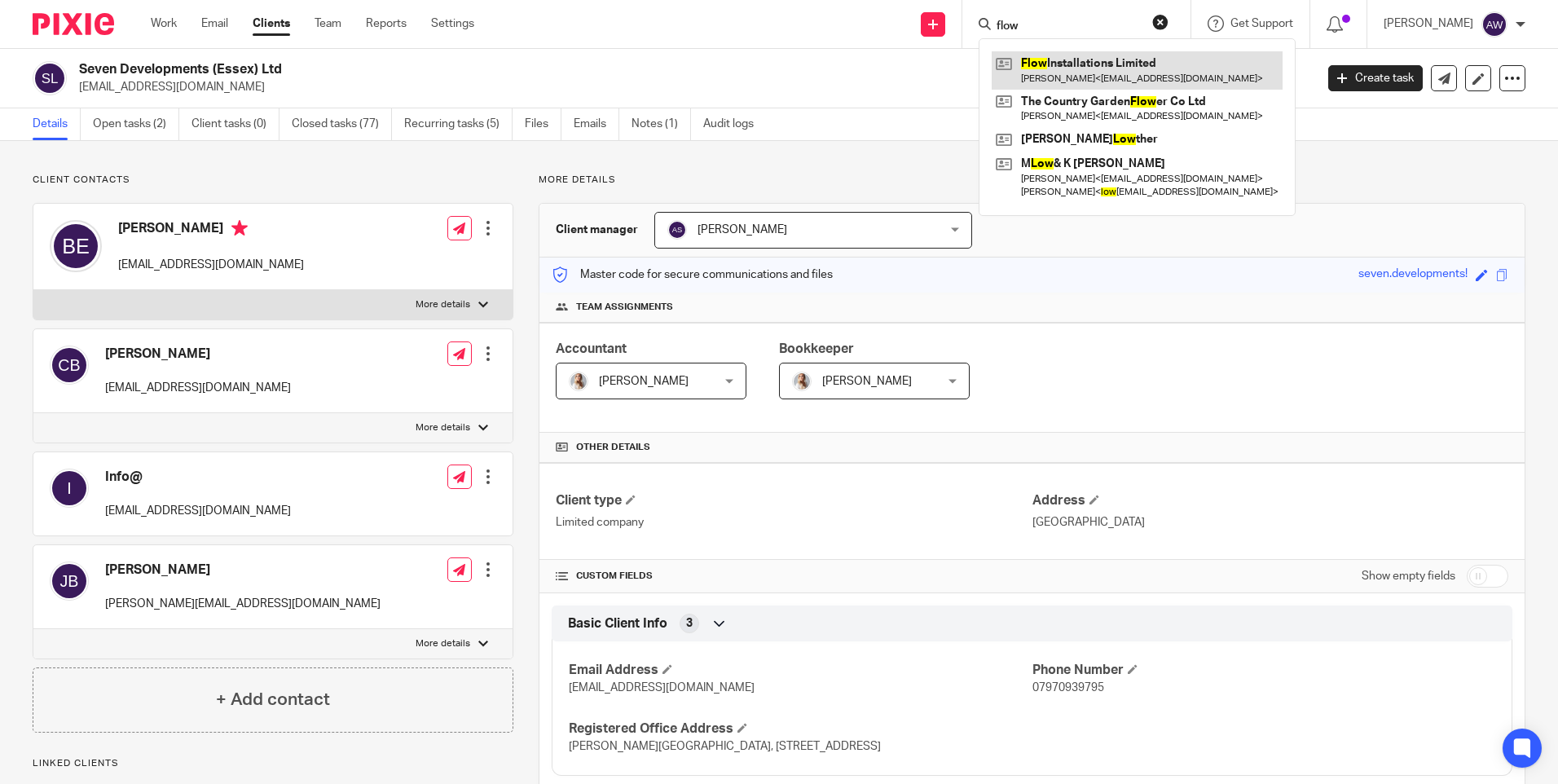
type input "flow"
click at [1057, 62] on link at bounding box center [1137, 71] width 291 height 38
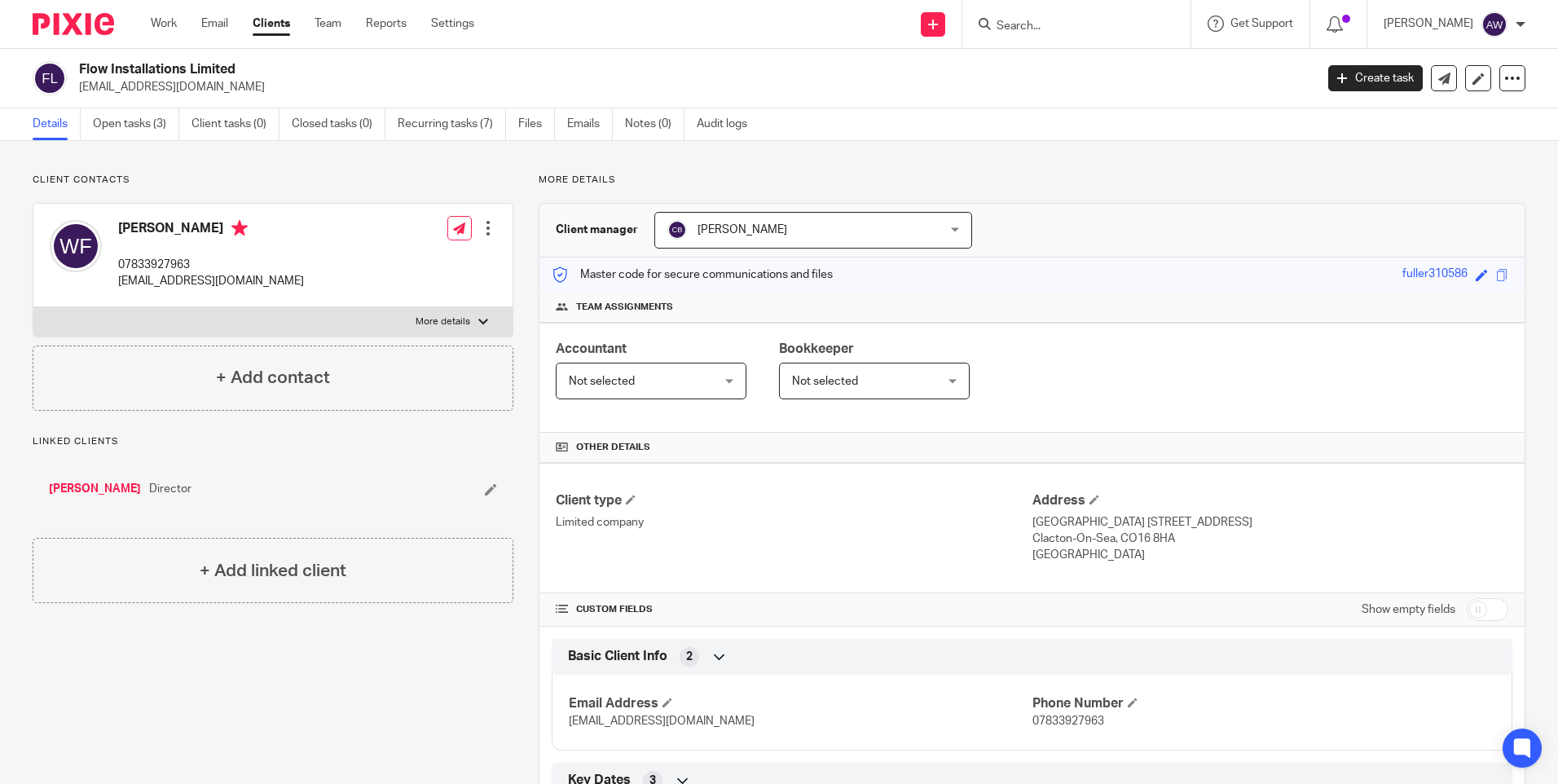
drag, startPoint x: 72, startPoint y: 80, endPoint x: 211, endPoint y: 87, distance: 139.2
click at [211, 87] on div "Flow Installations Limited [EMAIL_ADDRESS][DOMAIN_NAME]" at bounding box center [669, 79] width 1272 height 34
click at [208, 88] on p "rensparks@gmail.com" at bounding box center [691, 87] width 1225 height 16
drag, startPoint x: 200, startPoint y: 88, endPoint x: 80, endPoint y: 91, distance: 120.0
click at [80, 91] on p "rensparks@gmail.com" at bounding box center [691, 87] width 1225 height 16
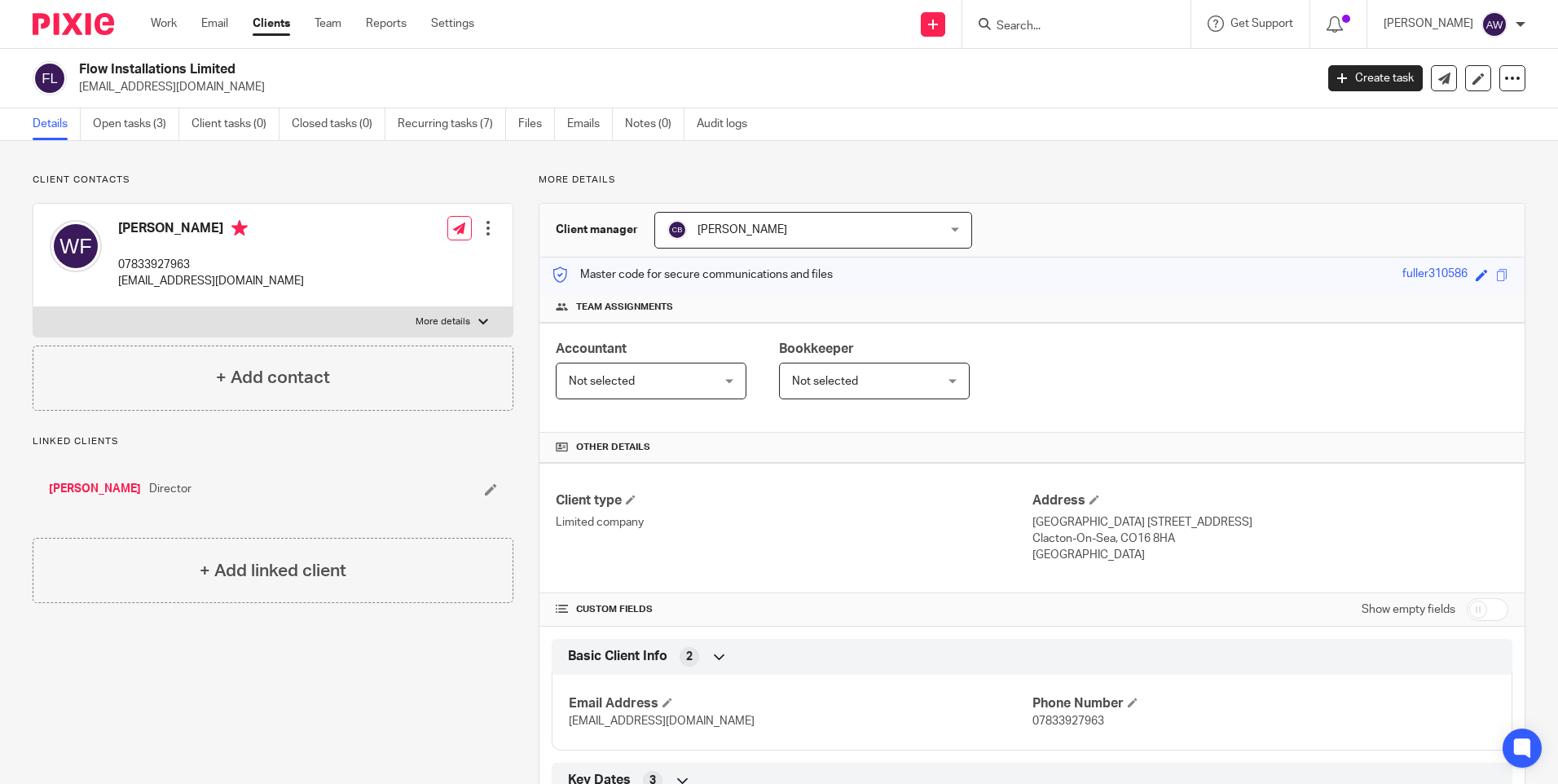
copy p "rensparks@gmail.com"
click at [1012, 27] on input "Search" at bounding box center [1068, 27] width 147 height 15
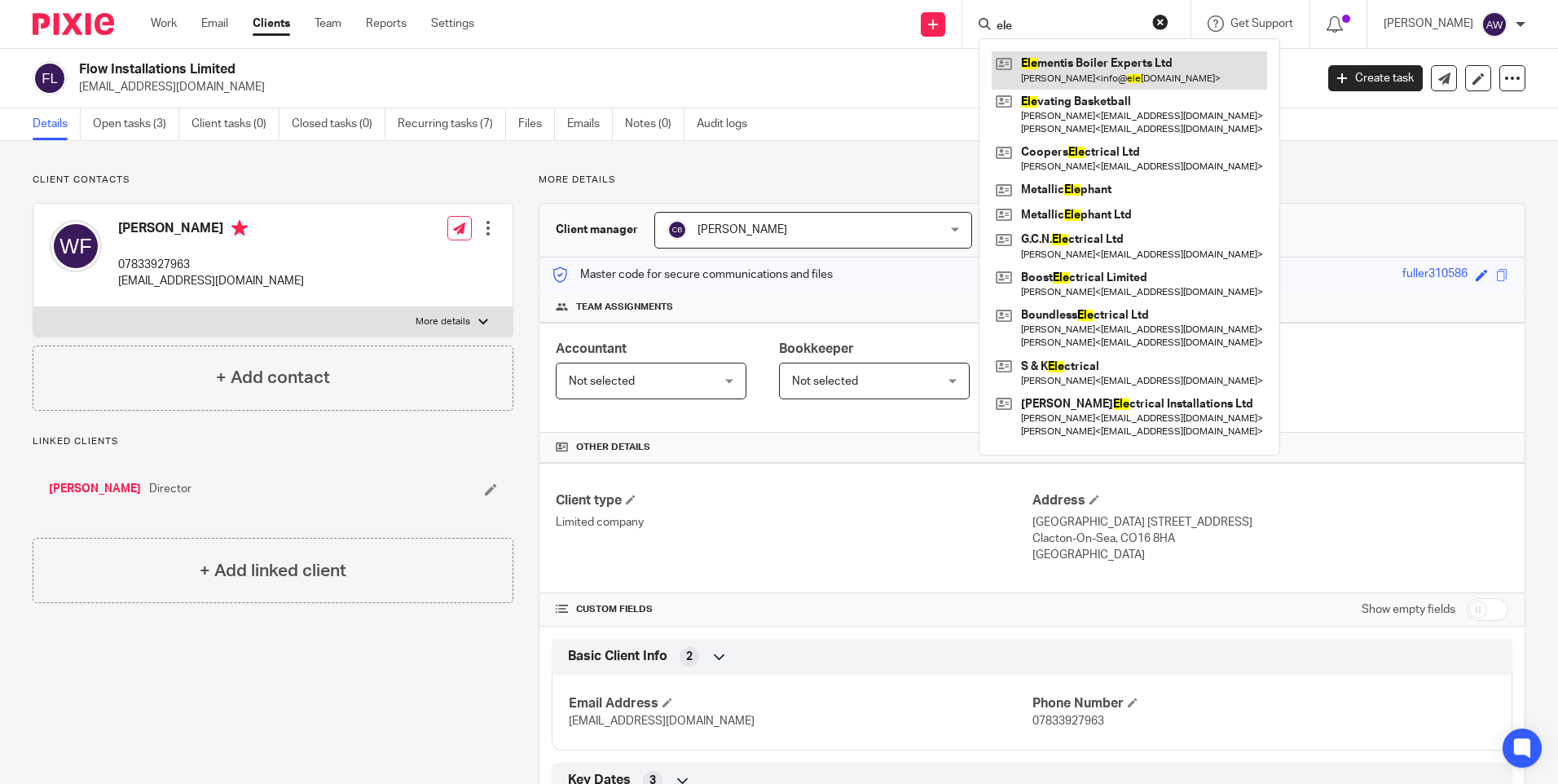
type input "ele"
click at [1056, 58] on link at bounding box center [1130, 71] width 276 height 38
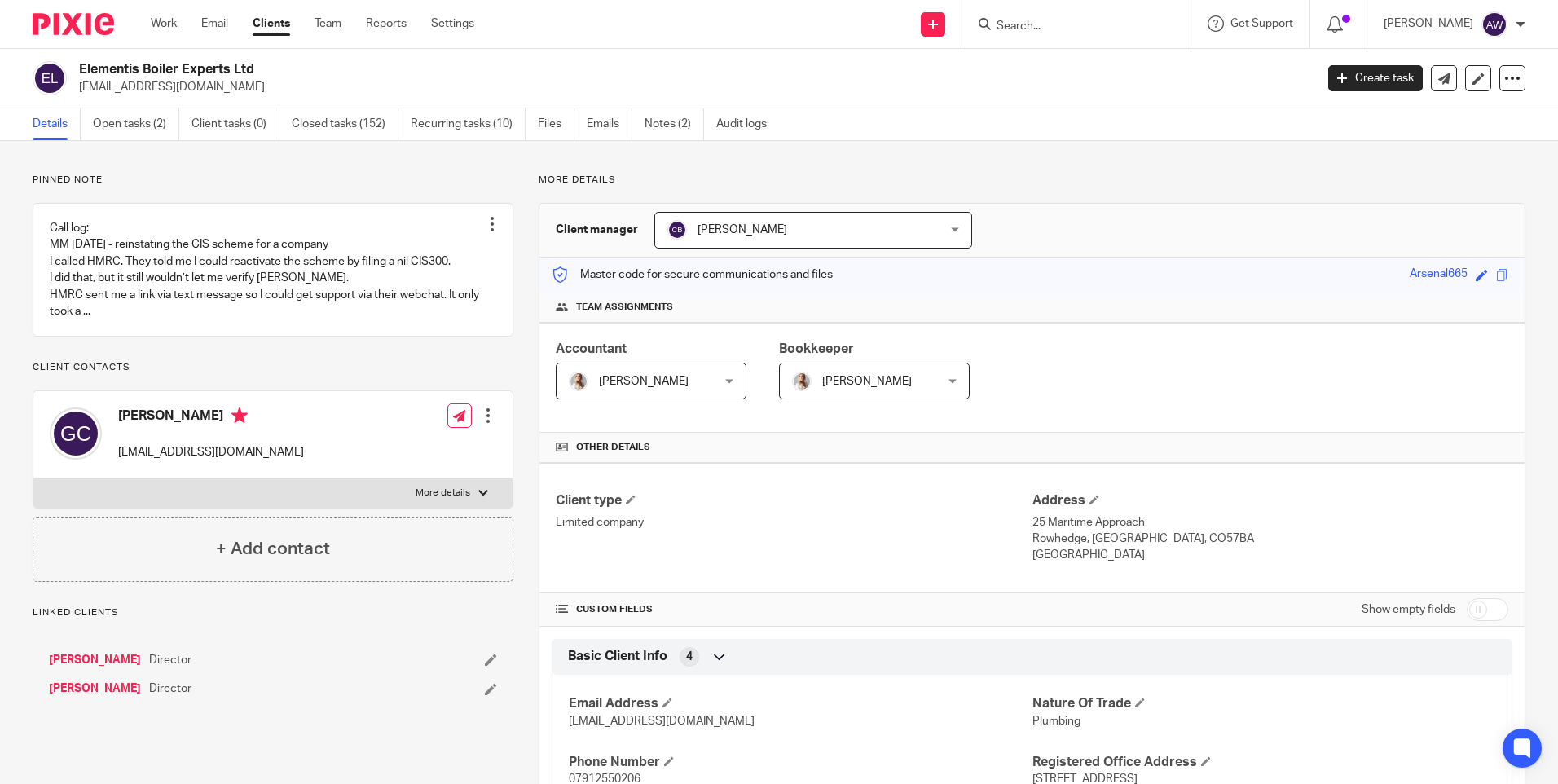
drag, startPoint x: 78, startPoint y: 87, endPoint x: 253, endPoint y: 92, distance: 175.1
click at [253, 92] on div "Elementis Boiler Experts Ltd info@elementisboilerexperts.com" at bounding box center [669, 79] width 1272 height 34
drag, startPoint x: 253, startPoint y: 92, endPoint x: 226, endPoint y: 87, distance: 27.5
copy p "[EMAIL_ADDRESS][DOMAIN_NAME]"
click at [1093, 28] on input "Search" at bounding box center [1068, 27] width 147 height 15
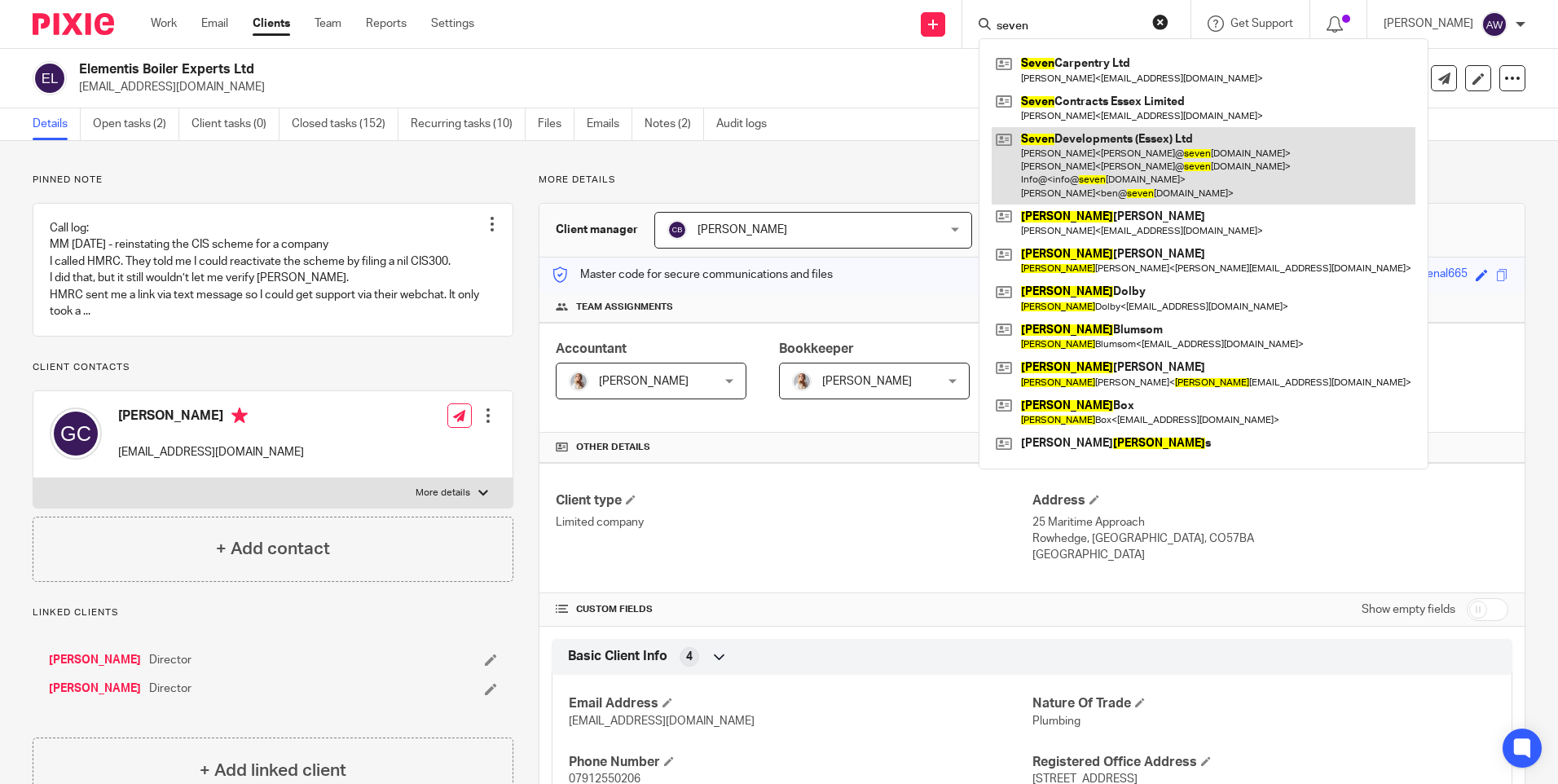
type input "seven"
click at [1126, 151] on link at bounding box center [1204, 166] width 424 height 77
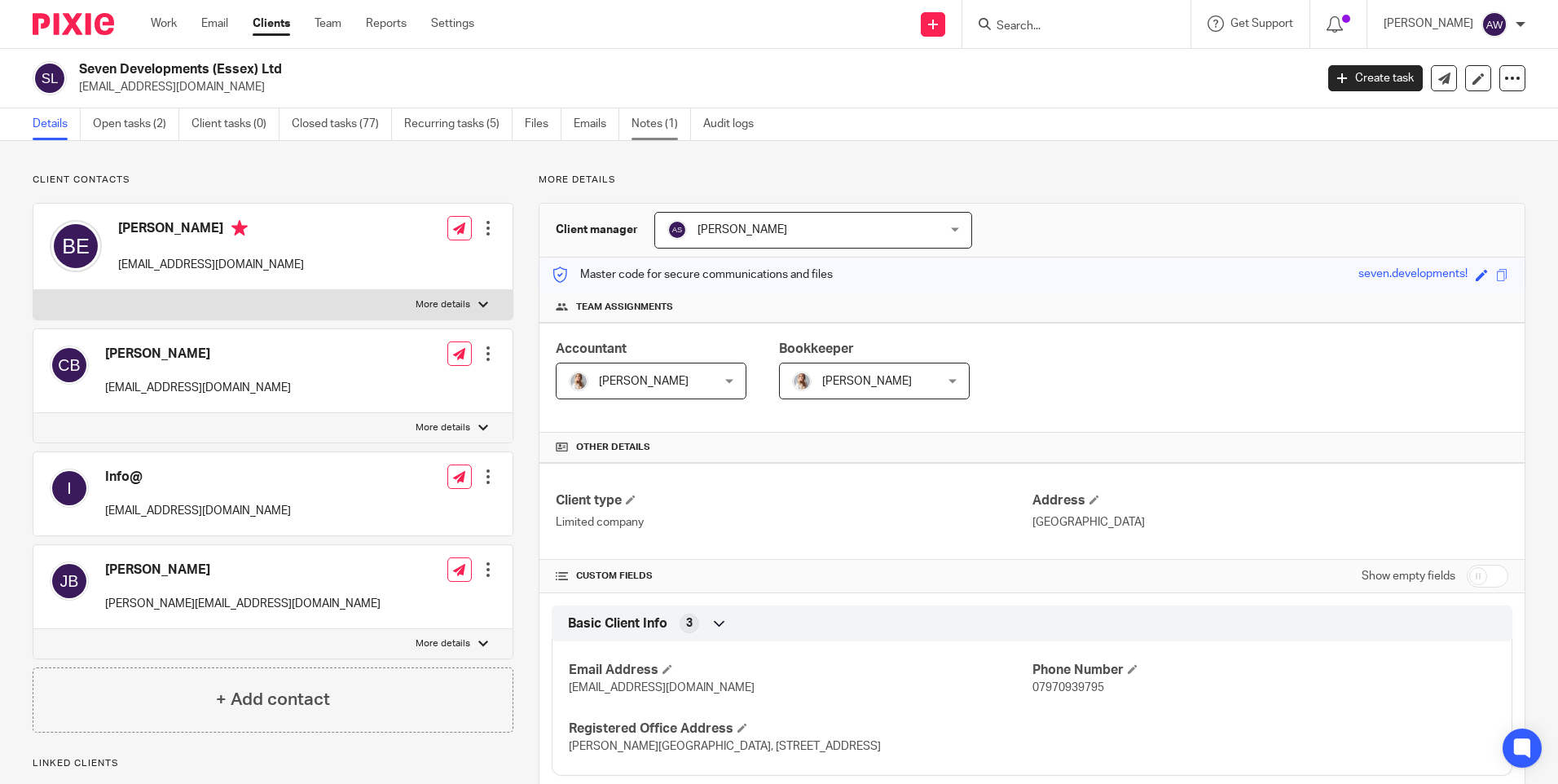
click at [658, 128] on link "Notes (1)" at bounding box center [661, 124] width 60 height 32
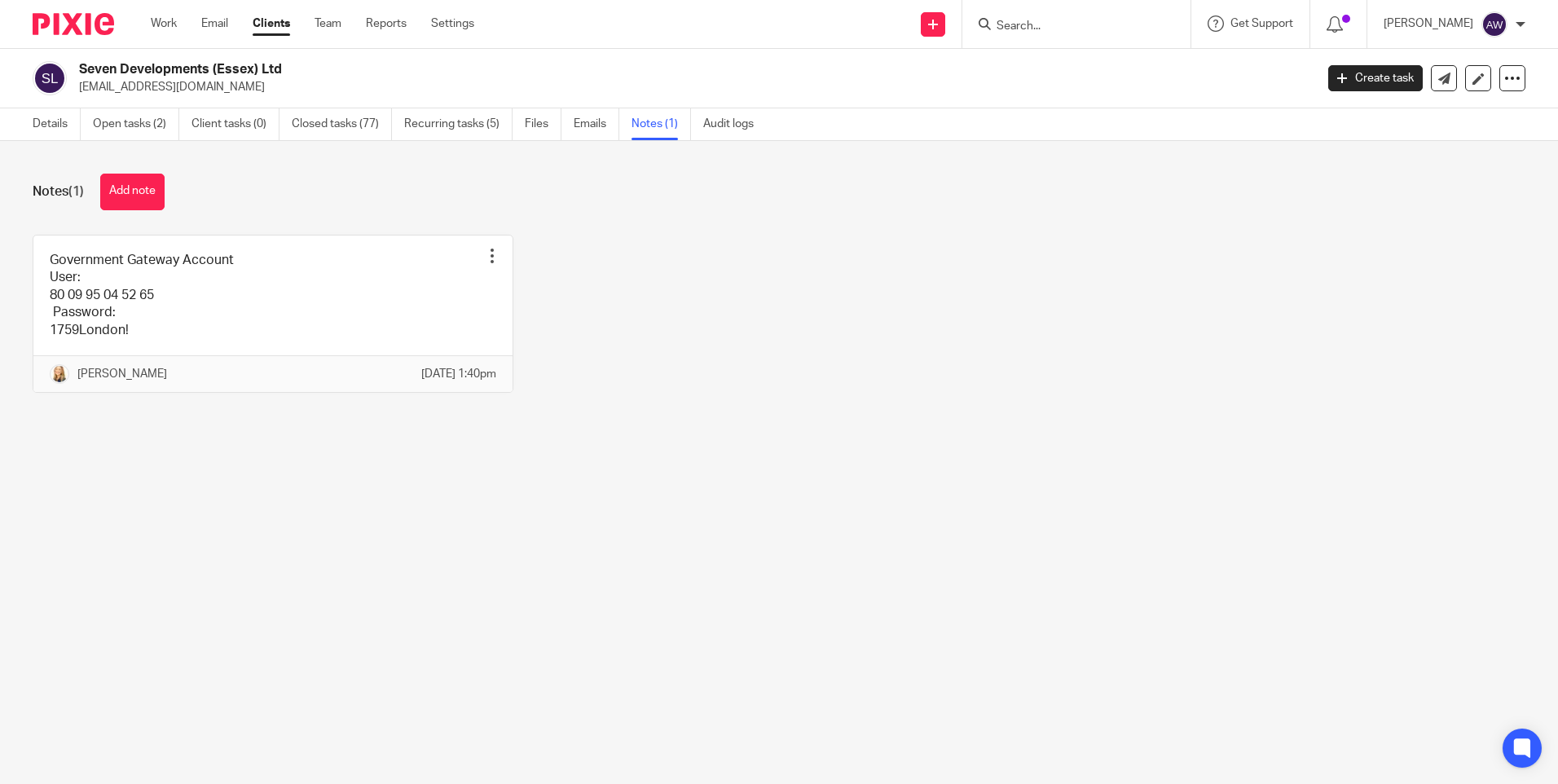
drag, startPoint x: 126, startPoint y: 185, endPoint x: 156, endPoint y: 188, distance: 30.1
click at [126, 185] on button "Add note" at bounding box center [132, 192] width 64 height 37
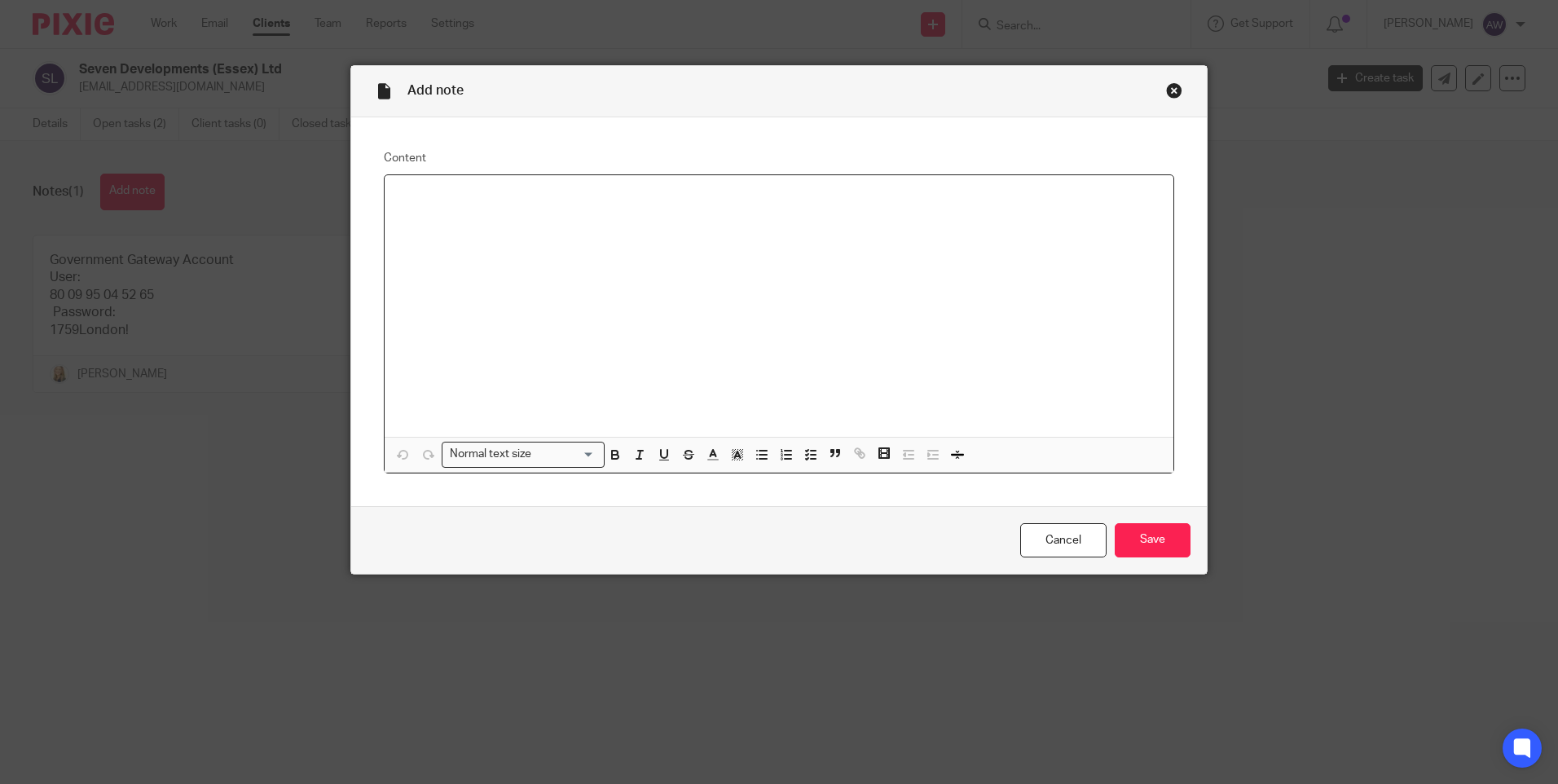
click at [449, 228] on div at bounding box center [779, 306] width 789 height 262
click at [665, 196] on p "[PERSON_NAME] asked for post emails to be sent to [PERSON_NAME]" at bounding box center [779, 196] width 763 height 16
click at [668, 193] on p "[PERSON_NAME] asked for post emails to be sent to Ben mailto:[PERSON_NAME]" at bounding box center [779, 196] width 763 height 16
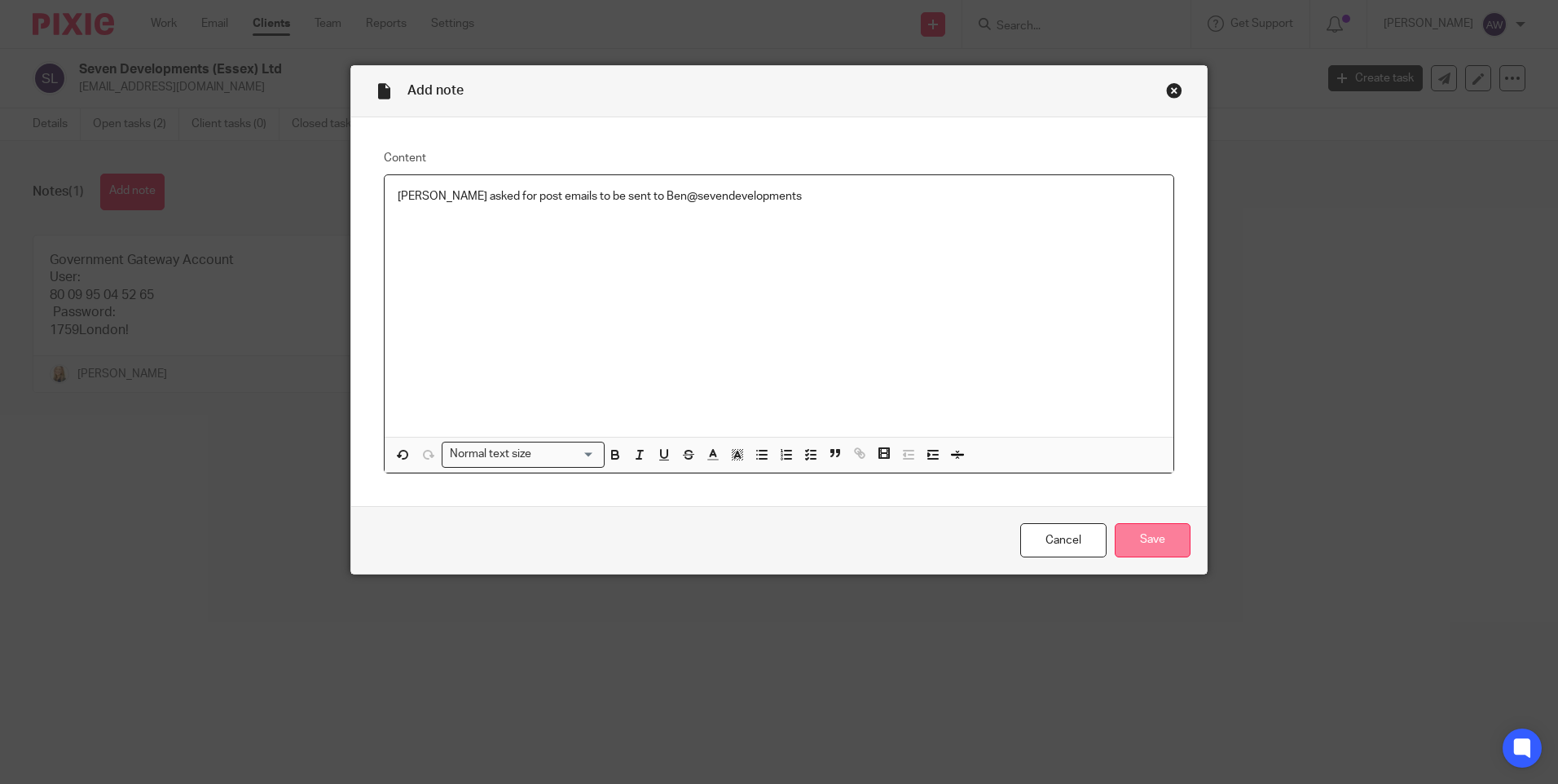
click at [1147, 540] on input "Save" at bounding box center [1153, 540] width 75 height 35
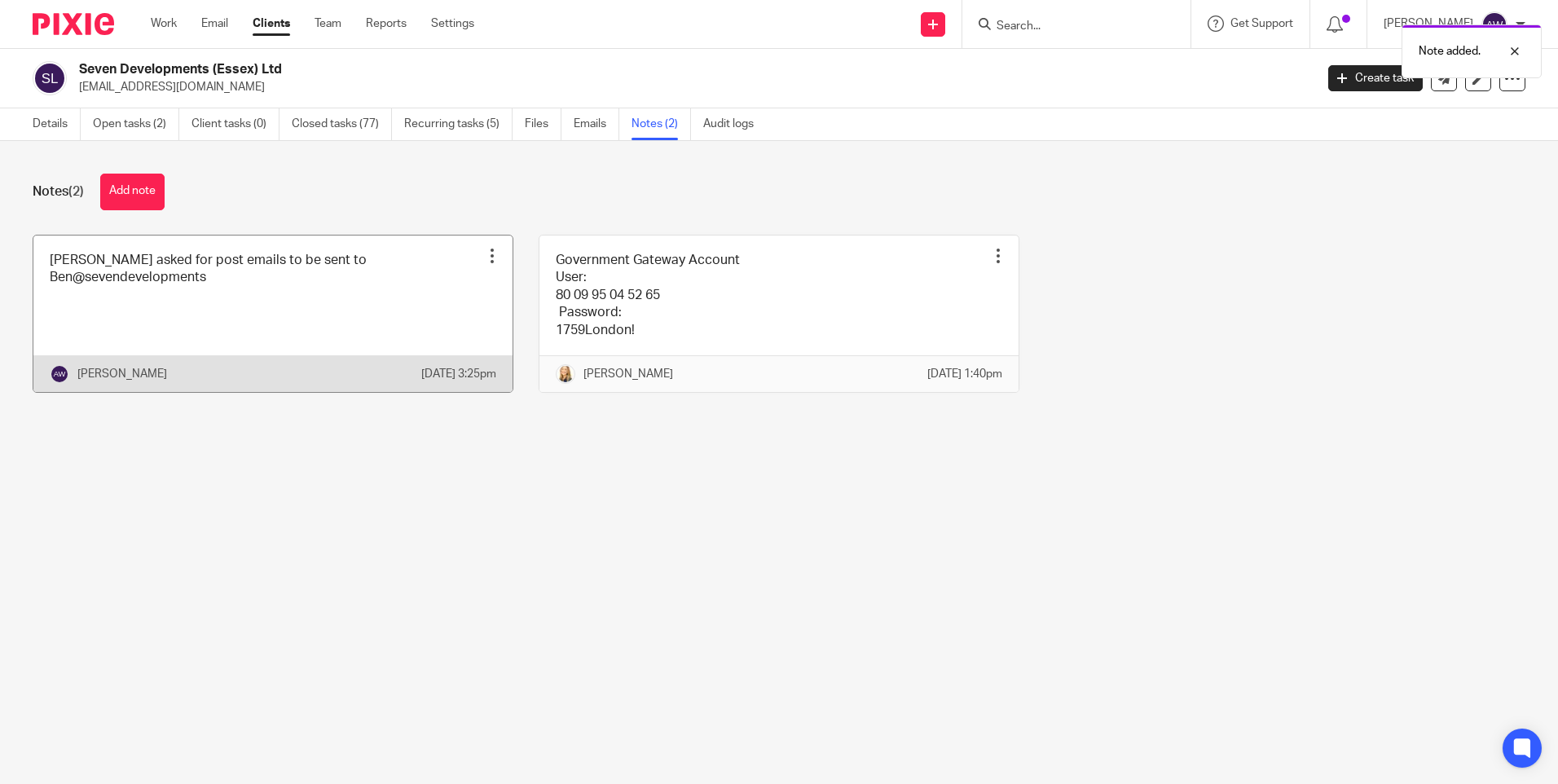
drag, startPoint x: 486, startPoint y: 253, endPoint x: 486, endPoint y: 263, distance: 10.0
click at [486, 253] on div at bounding box center [492, 256] width 16 height 16
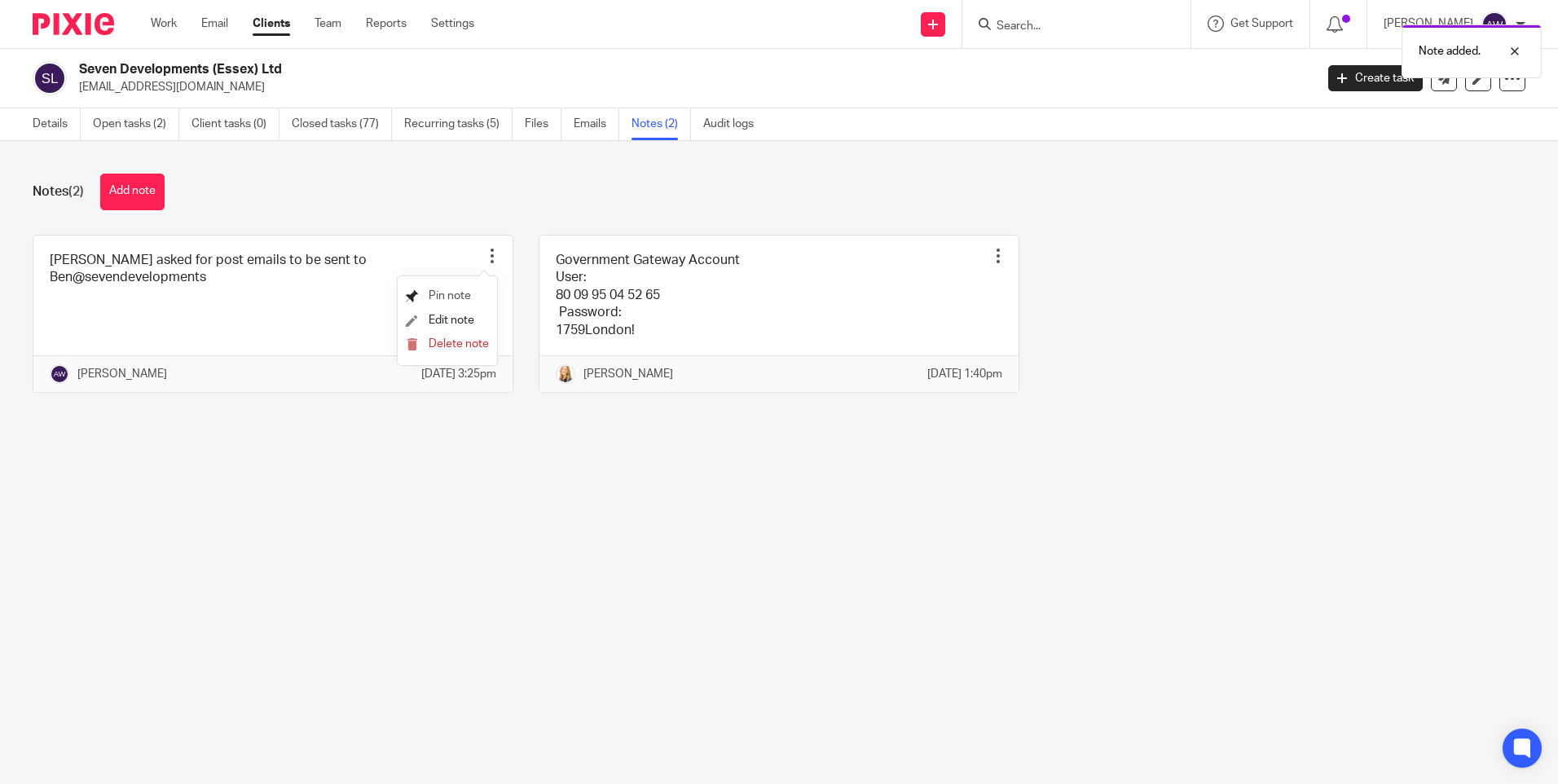
click at [446, 299] on span "Pin note" at bounding box center [450, 296] width 43 height 11
